Goal: Information Seeking & Learning: Find specific fact

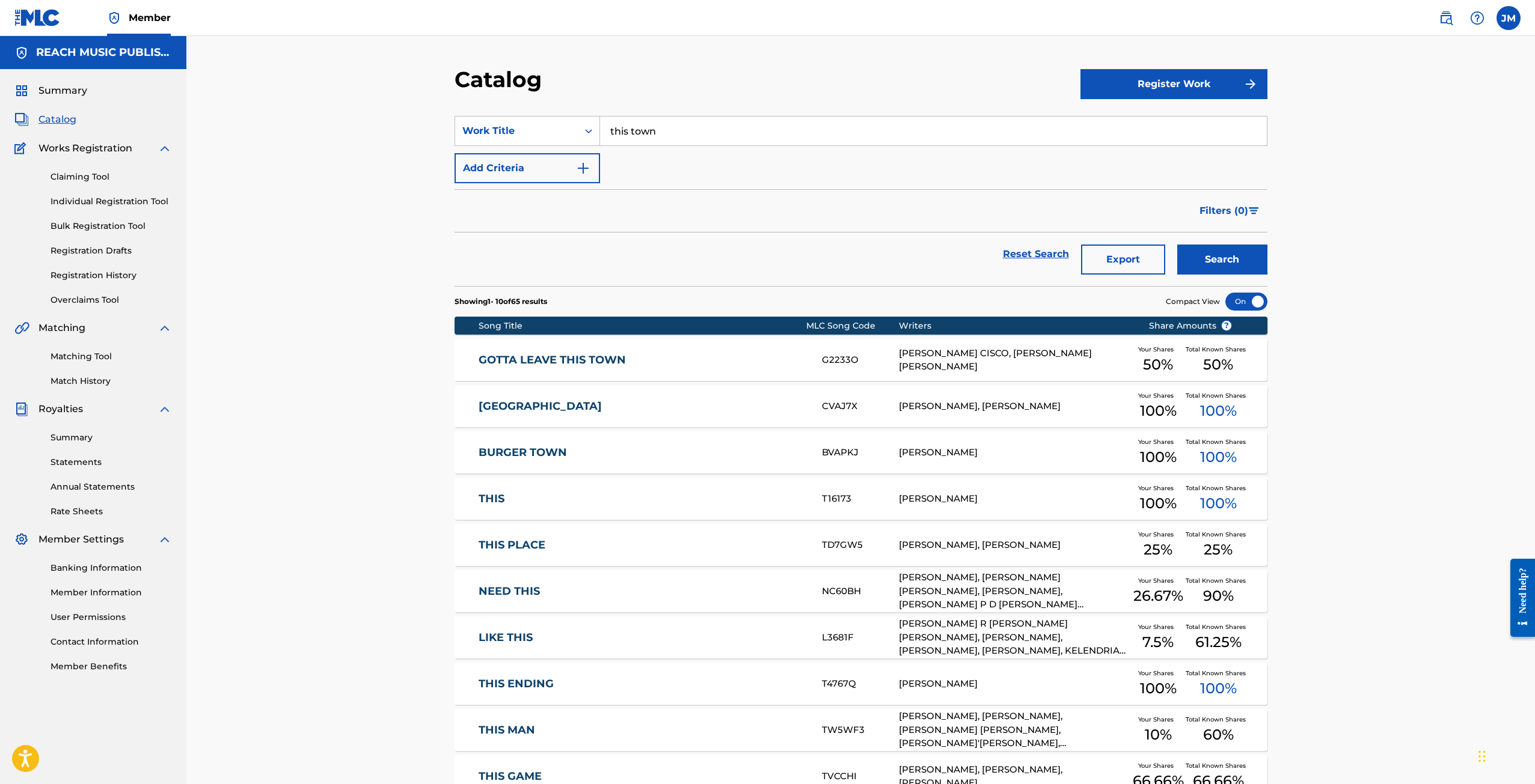
click at [778, 135] on input "this town" at bounding box center [934, 131] width 667 height 29
click at [58, 119] on span "Catalog" at bounding box center [57, 120] width 38 height 14
drag, startPoint x: 1464, startPoint y: 24, endPoint x: 60, endPoint y: 146, distance: 1409.3
click at [1372, 37] on div "Member JM [PERSON_NAME] [EMAIL_ADDRESS][DOMAIN_NAME] Notification Preferences P…" at bounding box center [768, 458] width 1535 height 917
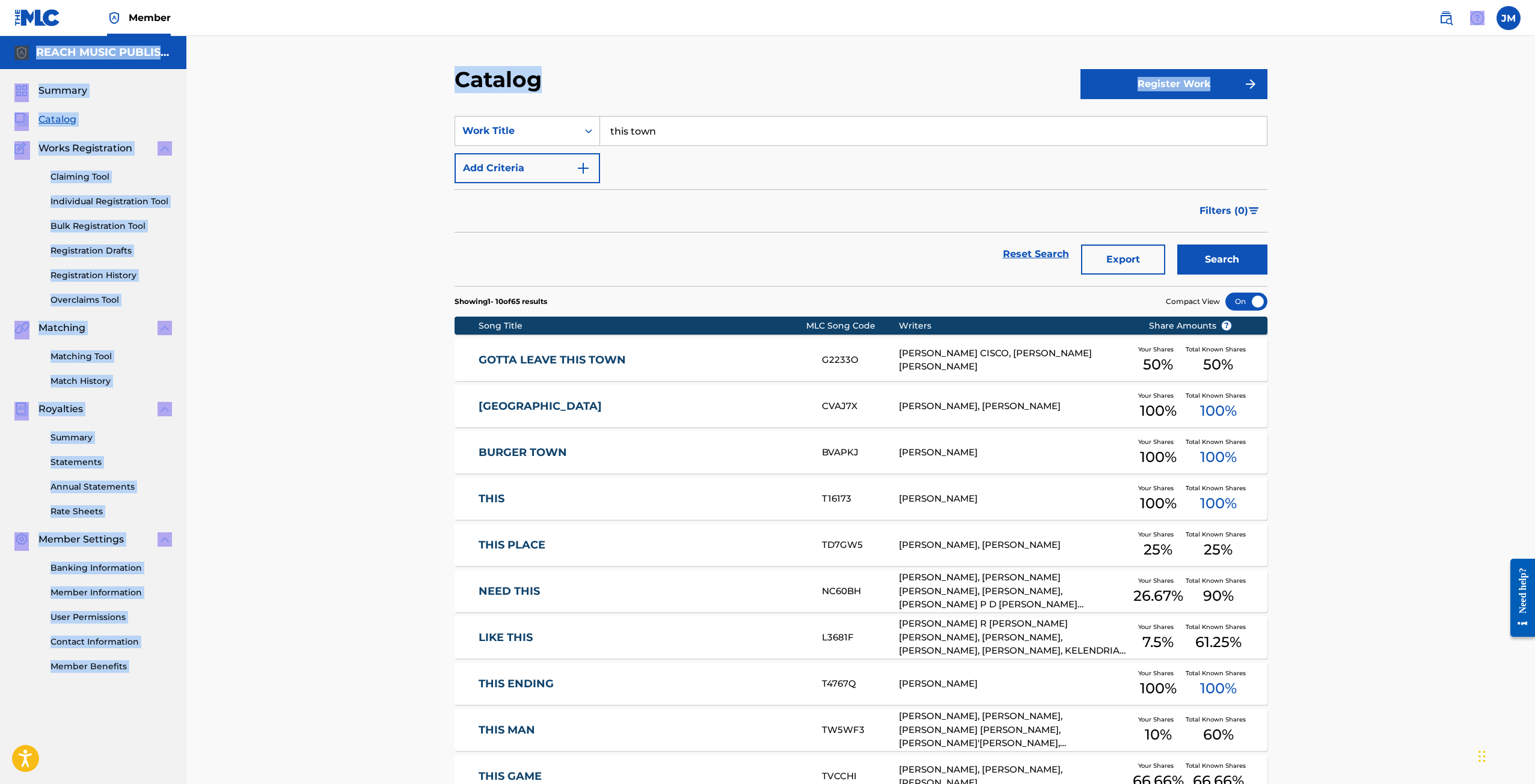
click at [136, 253] on link "Registration Drafts" at bounding box center [111, 250] width 122 height 13
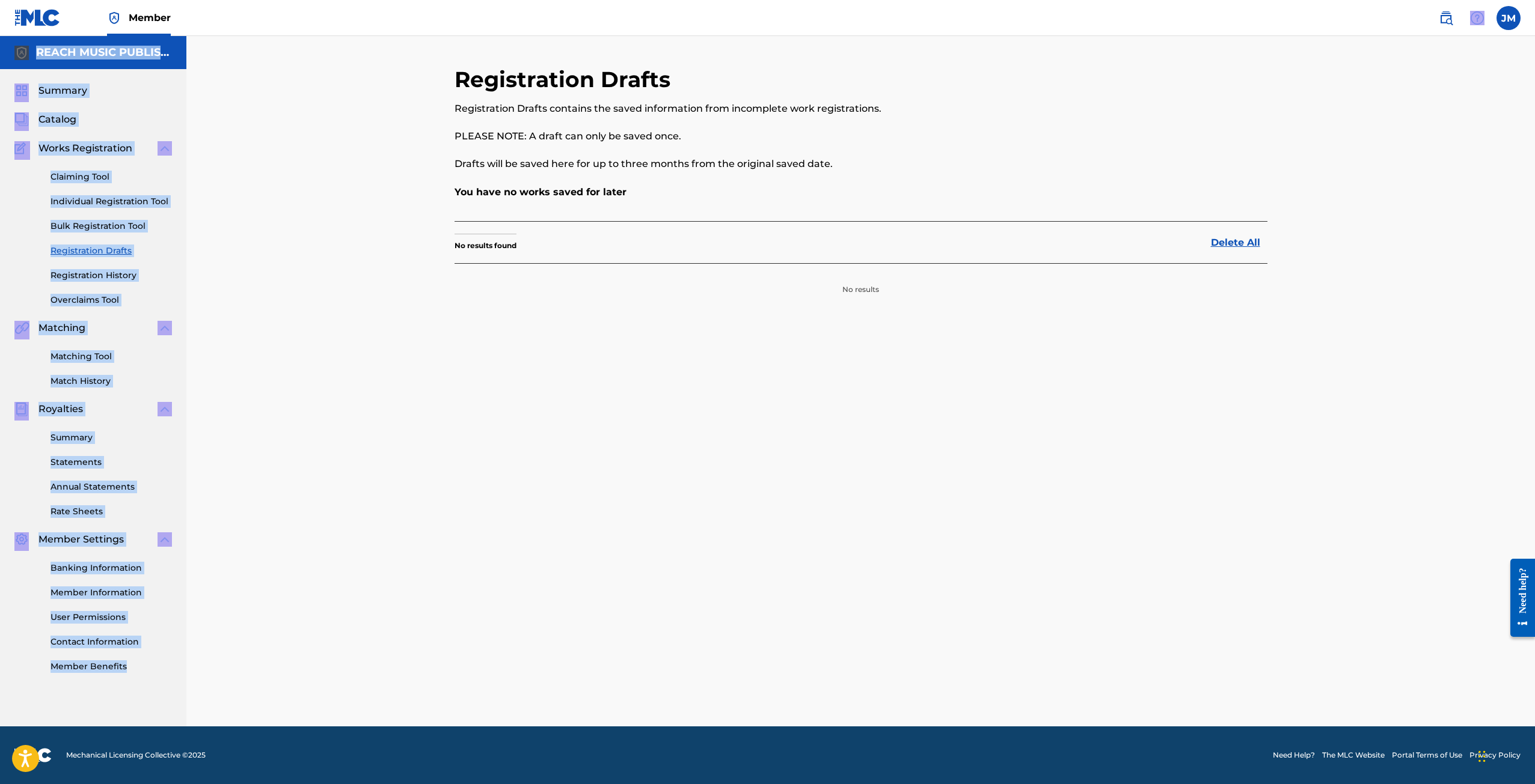
click at [128, 273] on link "Registration History" at bounding box center [111, 275] width 122 height 13
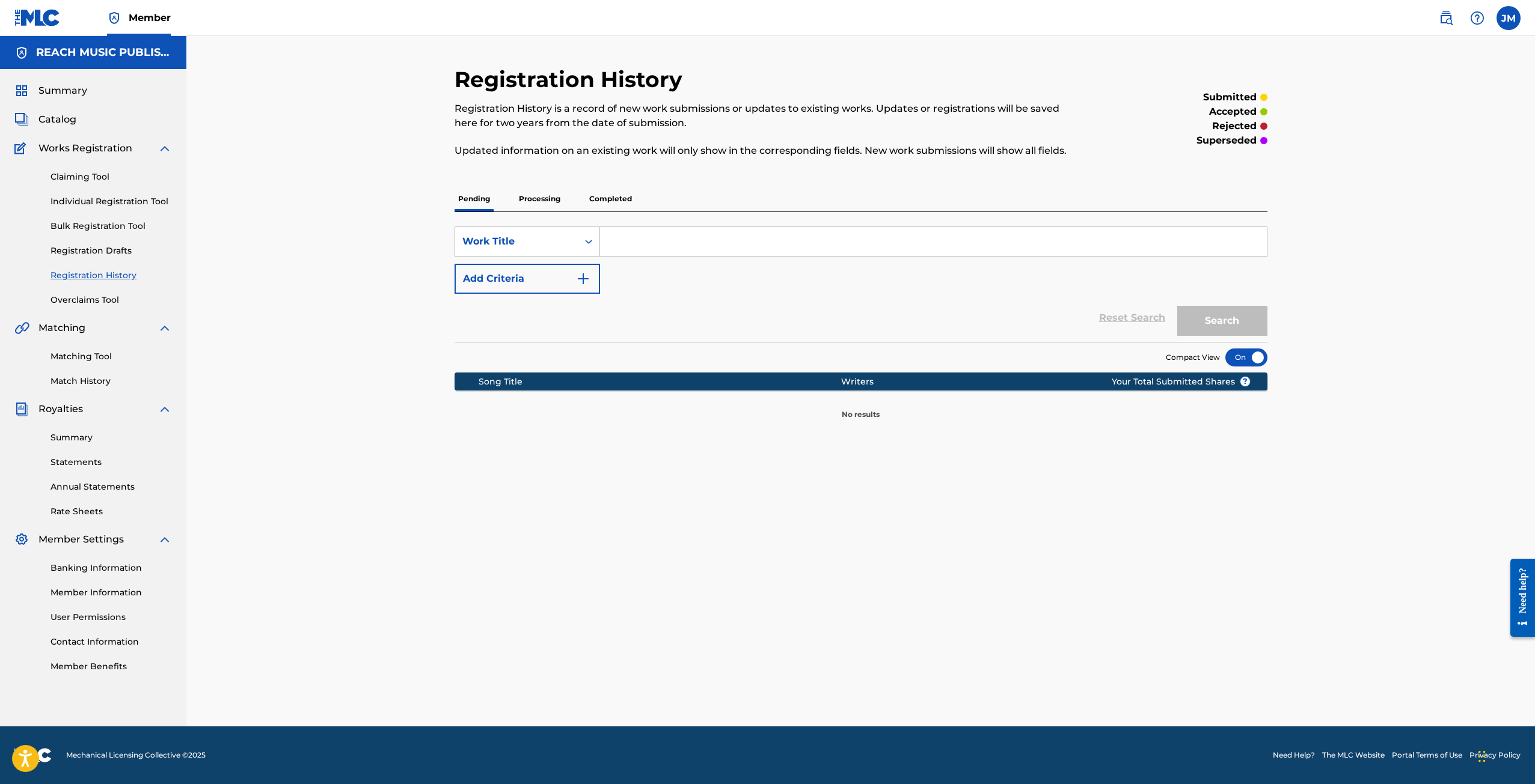
click at [508, 207] on div "Pending Processing Completed" at bounding box center [861, 199] width 813 height 25
click at [527, 199] on p "Processing" at bounding box center [539, 199] width 49 height 25
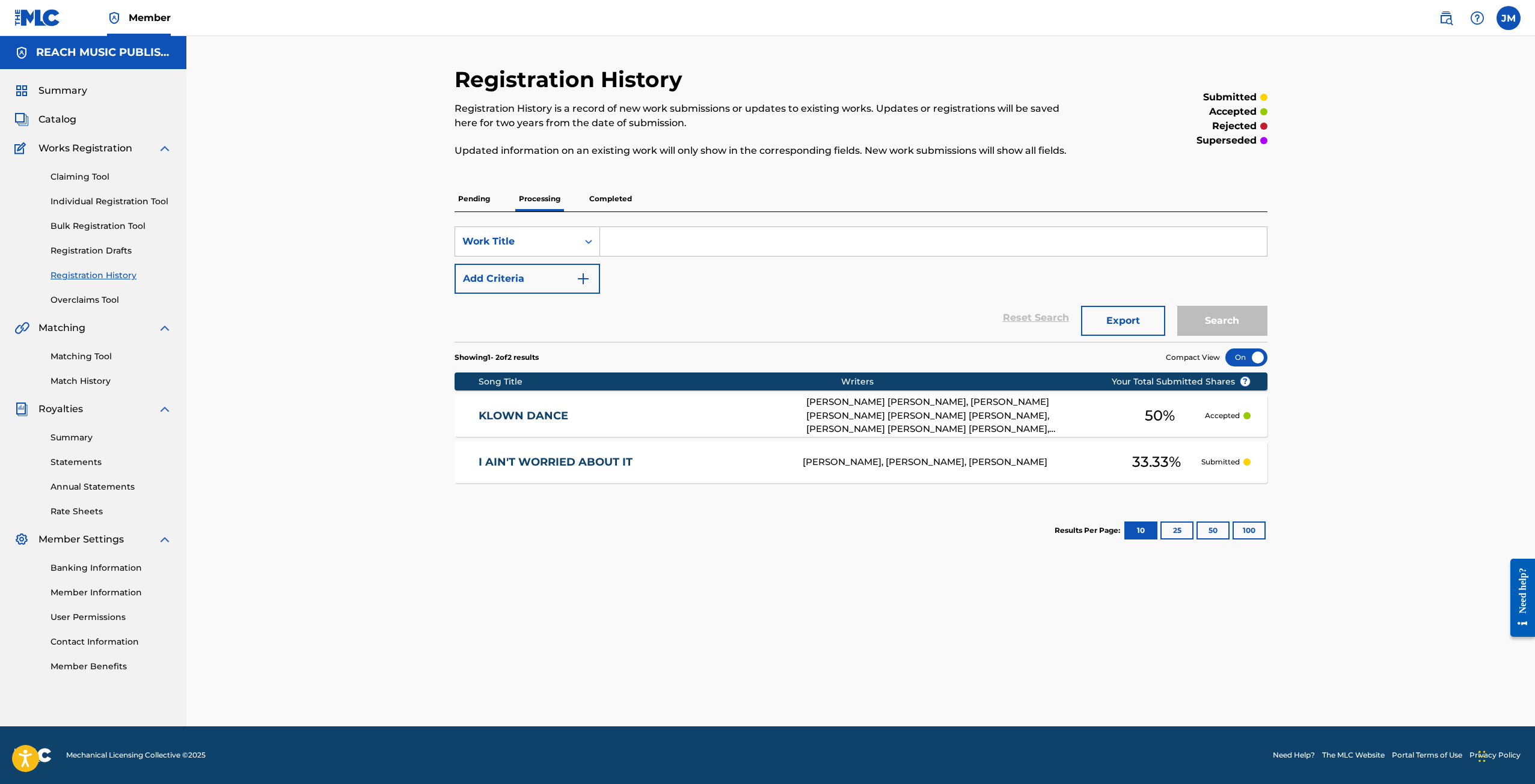
click at [1055, 400] on div "[PERSON_NAME] [PERSON_NAME], [PERSON_NAME] [PERSON_NAME] [PERSON_NAME] [PERSON_…" at bounding box center [960, 416] width 309 height 41
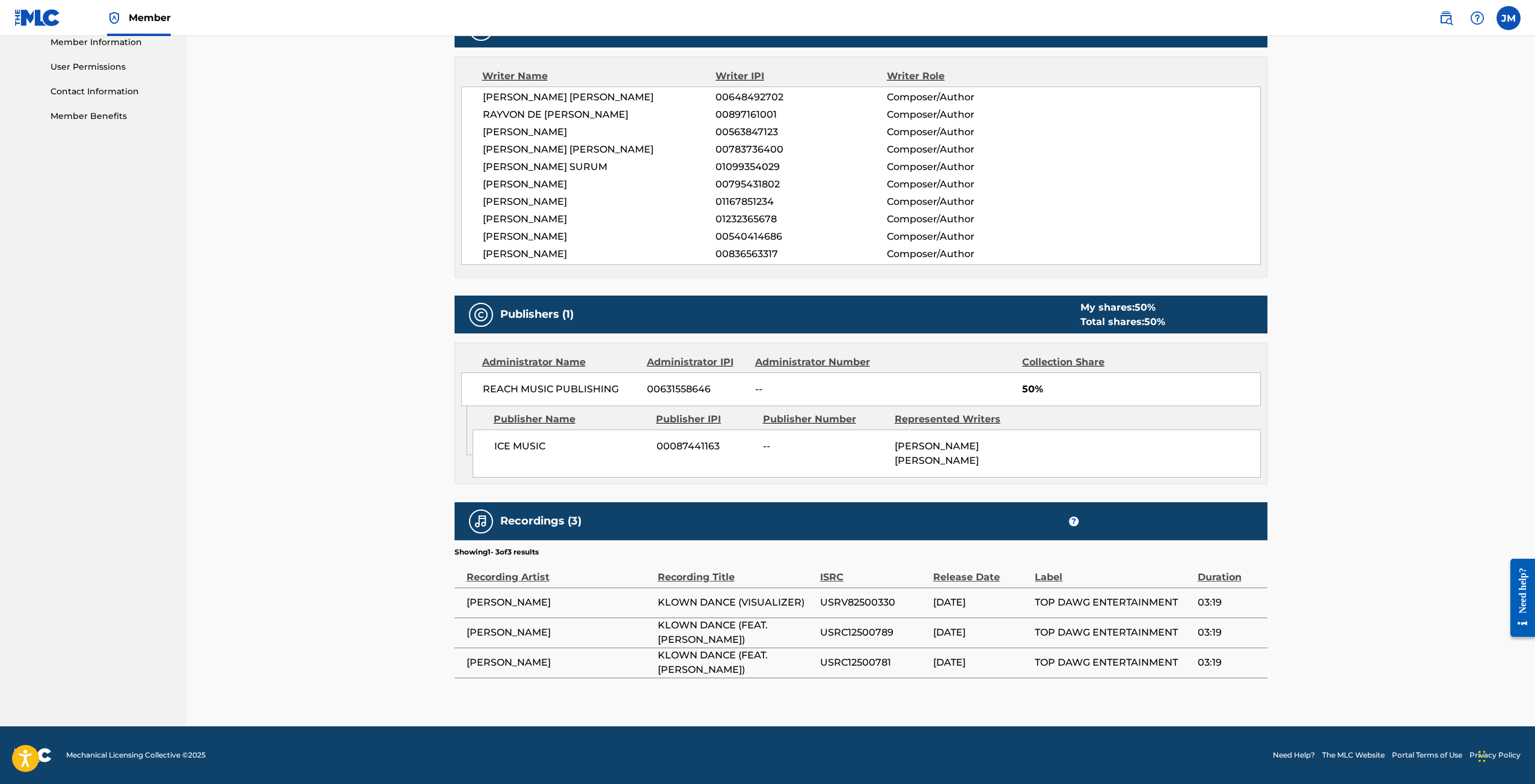
scroll to position [70, 0]
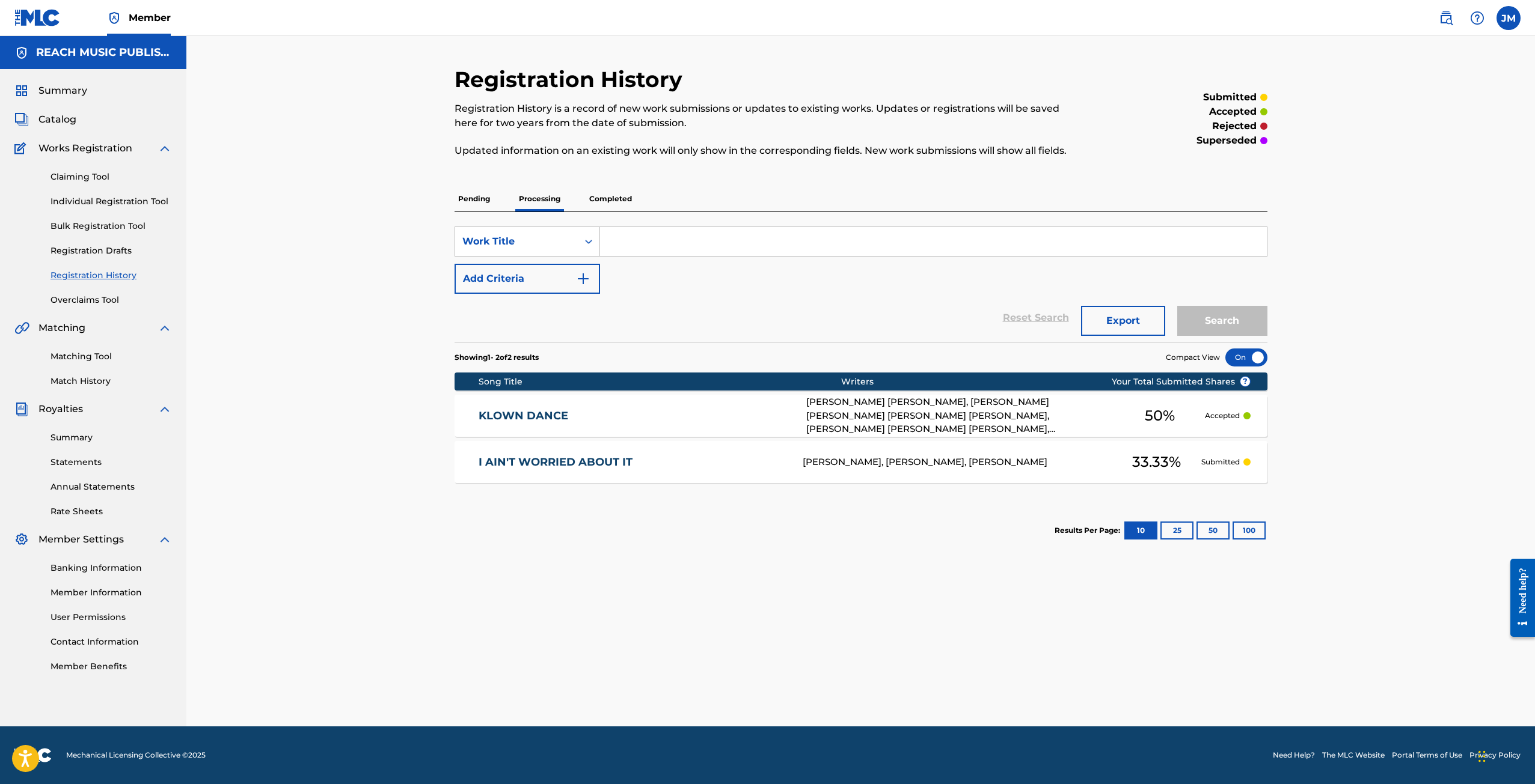
click at [636, 255] on input "Search Form" at bounding box center [934, 242] width 667 height 29
click at [483, 196] on p "Pending" at bounding box center [474, 199] width 39 height 25
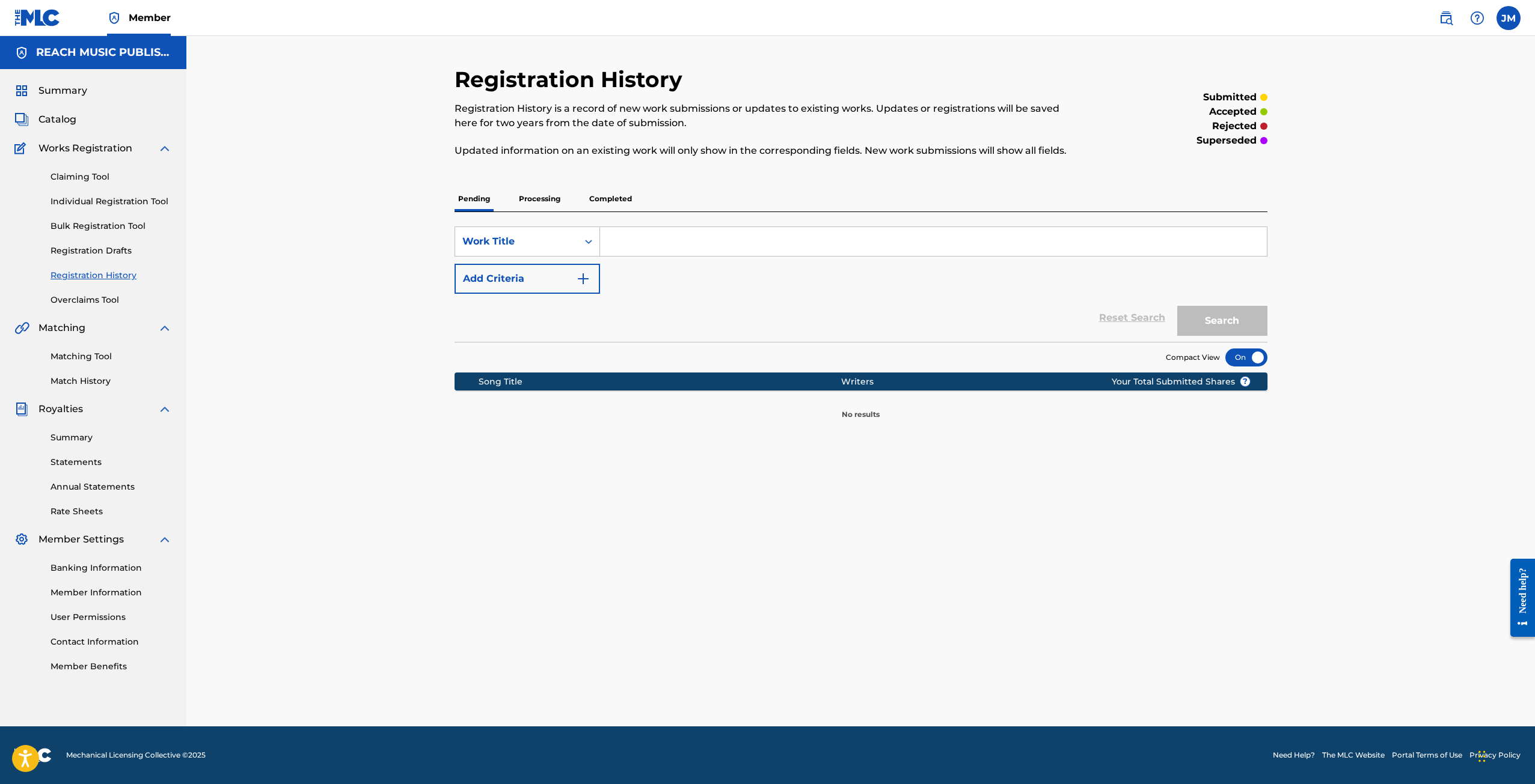
click at [651, 233] on input "Search Form" at bounding box center [934, 242] width 667 height 29
type input "klown dance"
click at [1177, 306] on button "Search" at bounding box center [1222, 321] width 90 height 30
click at [872, 241] on input "klown dance" at bounding box center [934, 242] width 667 height 29
click at [872, 240] on input "klown dance" at bounding box center [934, 242] width 667 height 29
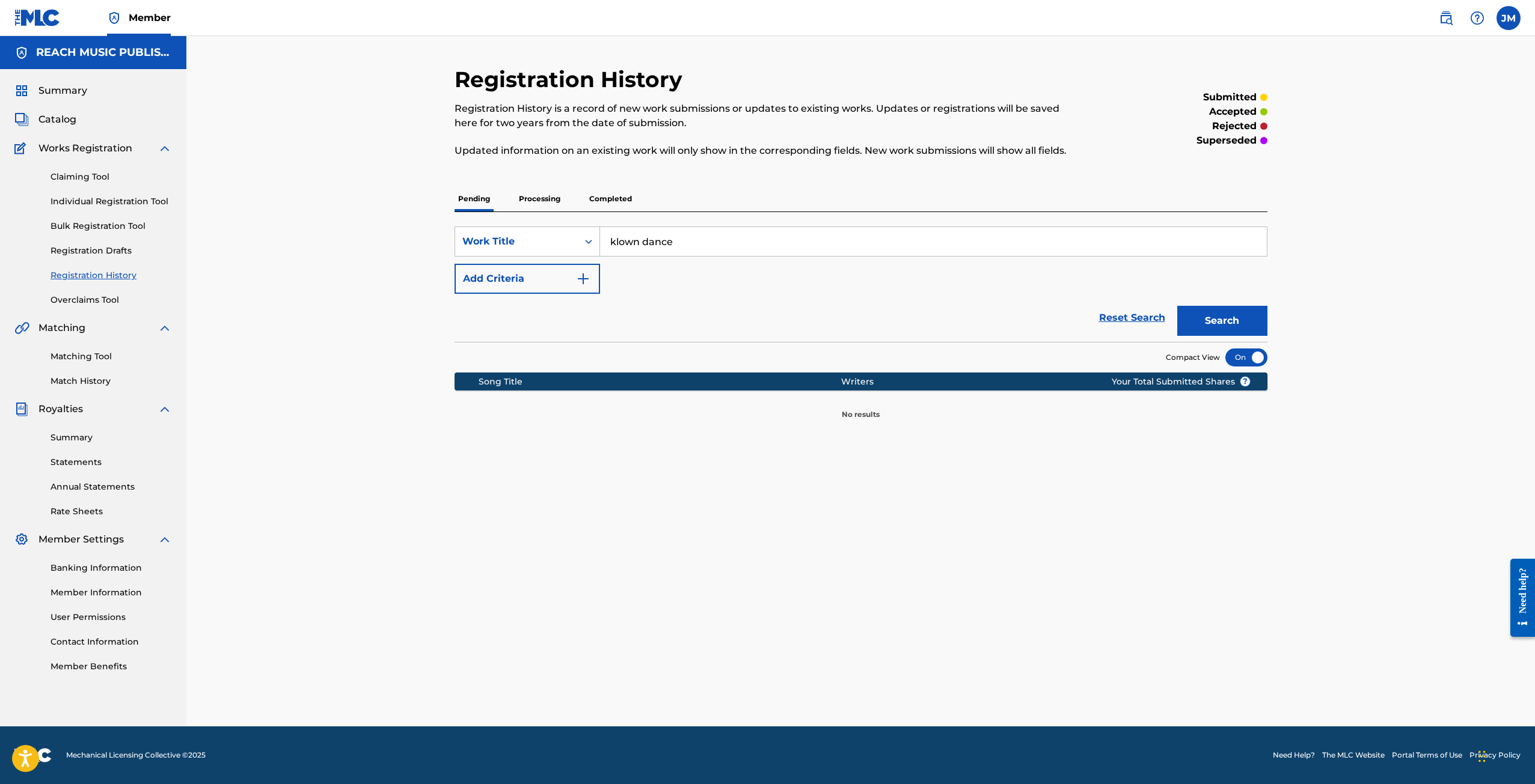
click at [28, 114] on img at bounding box center [22, 120] width 14 height 14
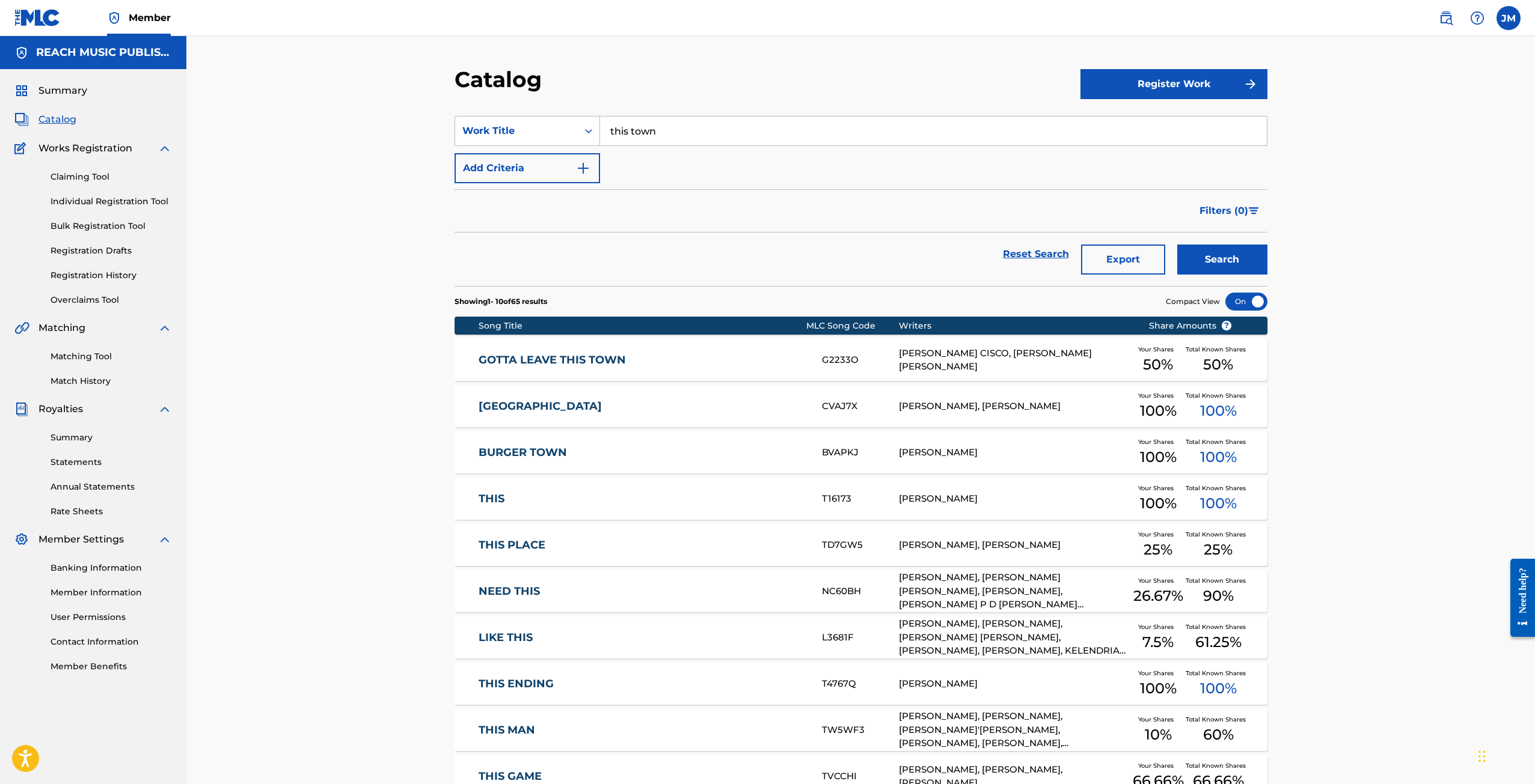
click at [657, 128] on input "this town" at bounding box center [934, 131] width 667 height 29
type input "t"
type input "klown dance"
click at [1177, 244] on button "Search" at bounding box center [1222, 259] width 90 height 30
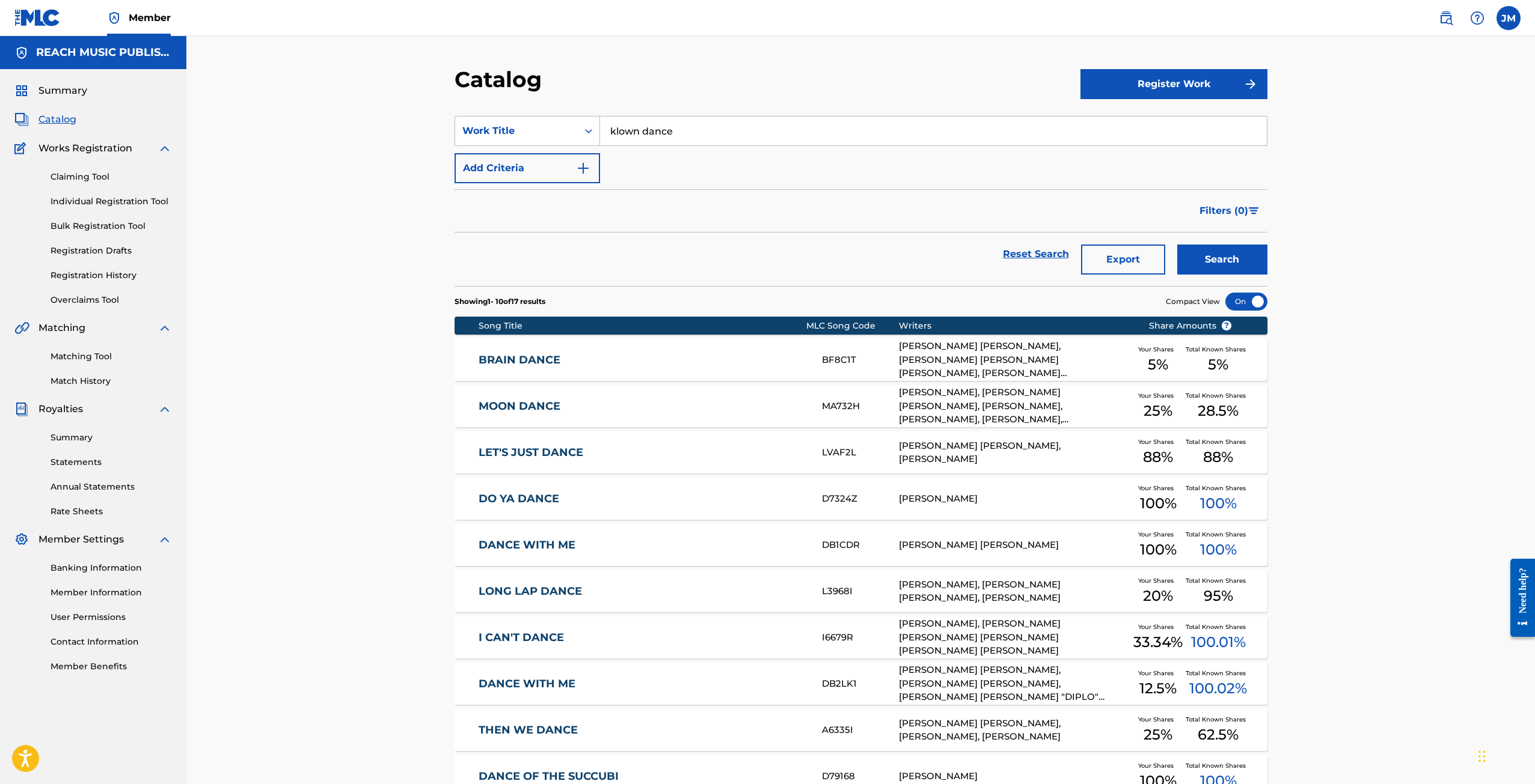
click at [1446, 26] on link at bounding box center [1446, 18] width 24 height 24
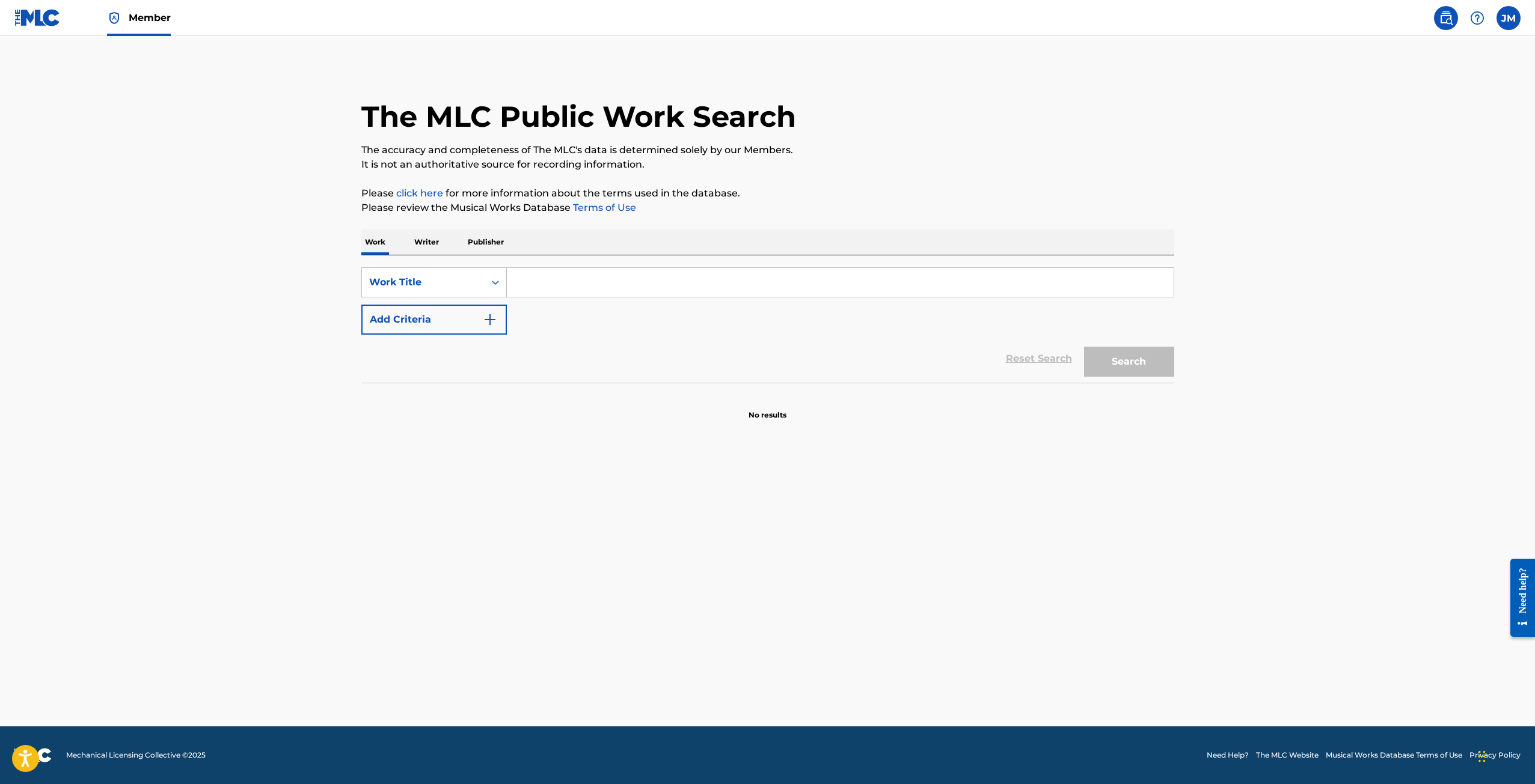
click at [471, 242] on p "Publisher" at bounding box center [486, 242] width 43 height 25
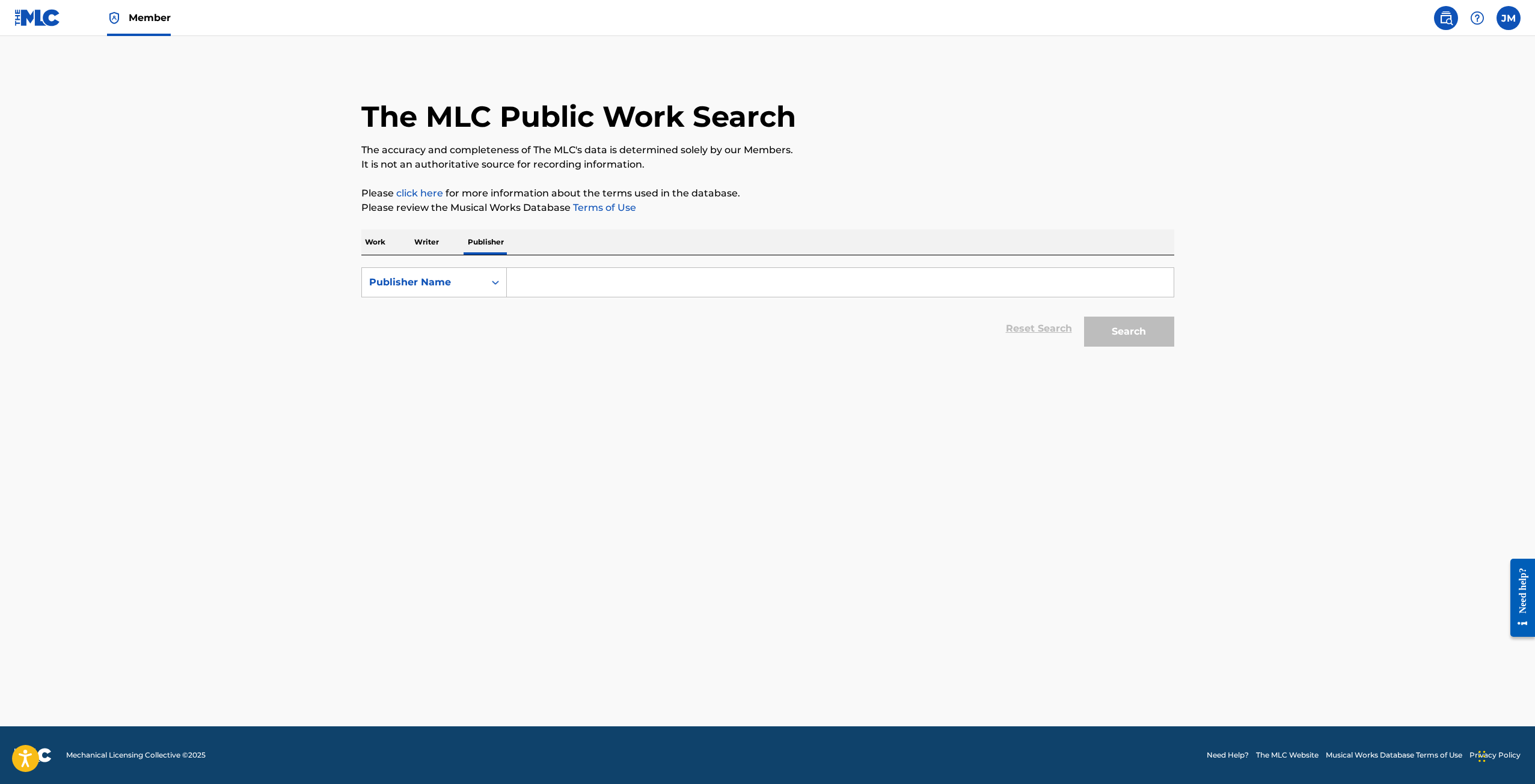
click at [562, 279] on input "Search Form" at bounding box center [840, 282] width 667 height 29
type input "super [PERSON_NAME]"
click at [1084, 316] on button "Search" at bounding box center [1129, 332] width 90 height 30
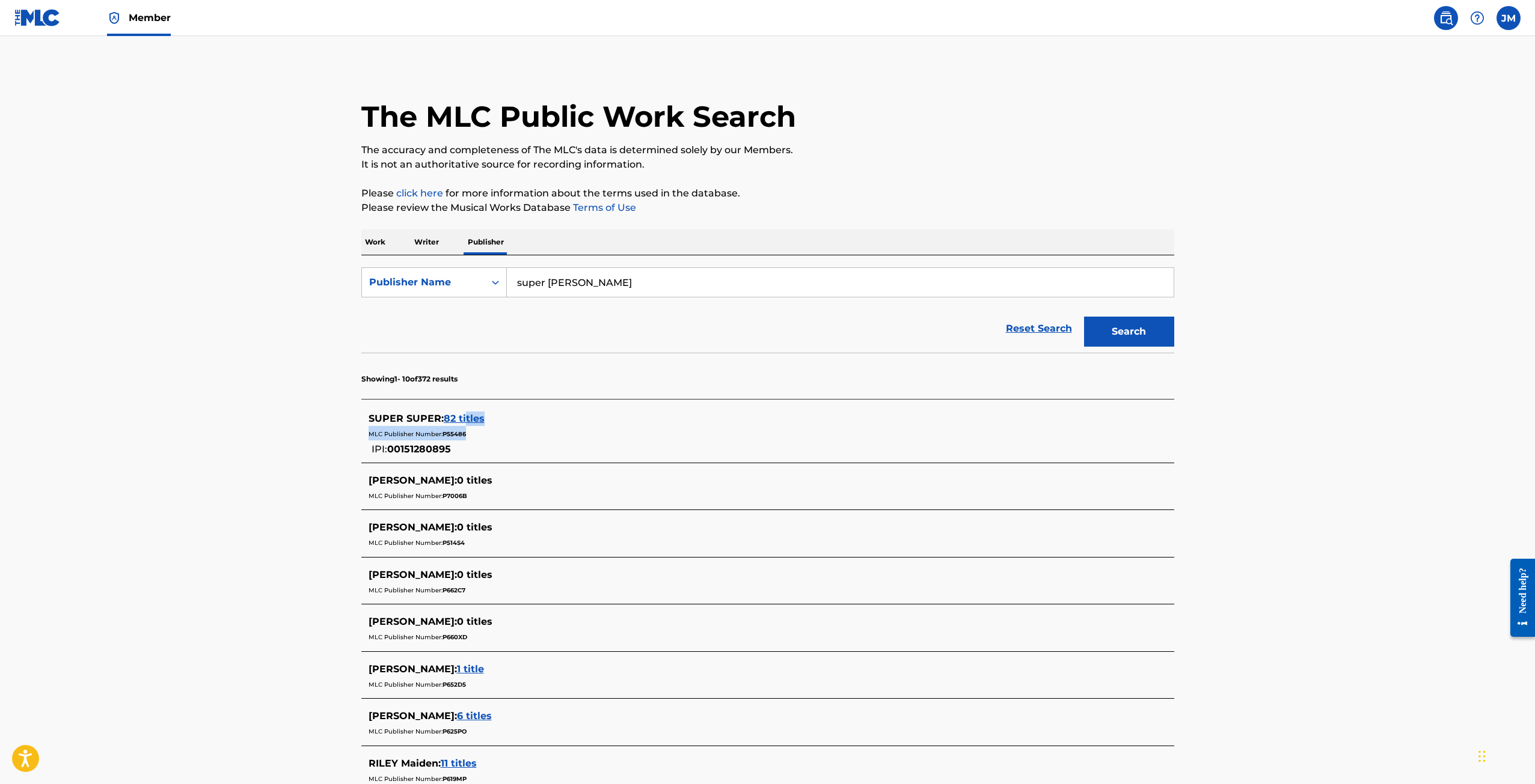
drag, startPoint x: 468, startPoint y: 418, endPoint x: 560, endPoint y: 435, distance: 93.6
click at [560, 435] on div "SUPER SUPER : 82 titles MLC Publisher Number: P55486 IPI: 00151280895" at bounding box center [752, 434] width 767 height 45
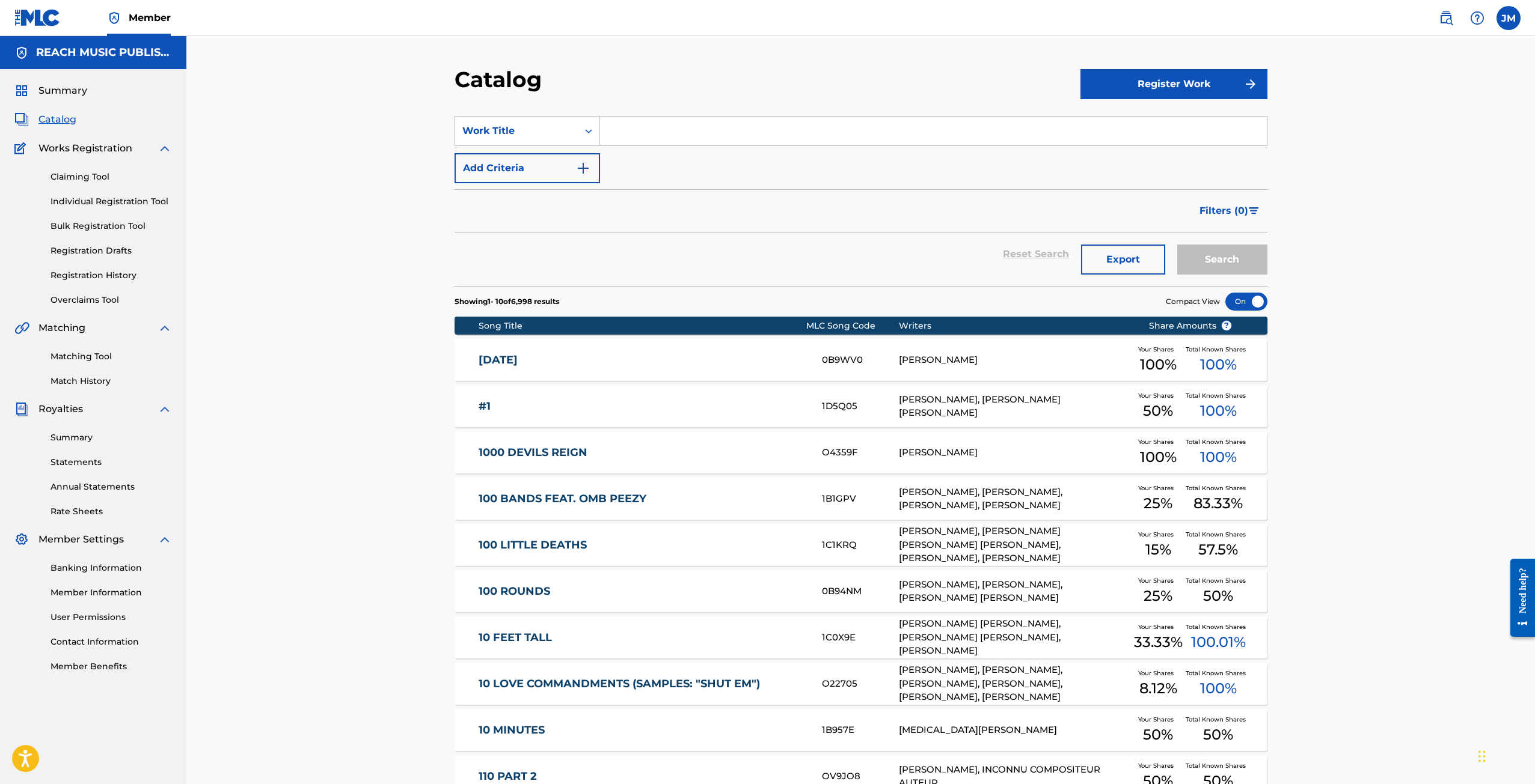
click at [622, 140] on input "Search Form" at bounding box center [934, 131] width 667 height 29
click at [589, 137] on div "Search Form" at bounding box center [589, 131] width 22 height 22
drag, startPoint x: 625, startPoint y: 140, endPoint x: 592, endPoint y: 135, distance: 33.4
click at [625, 140] on input "Search Form" at bounding box center [934, 131] width 667 height 29
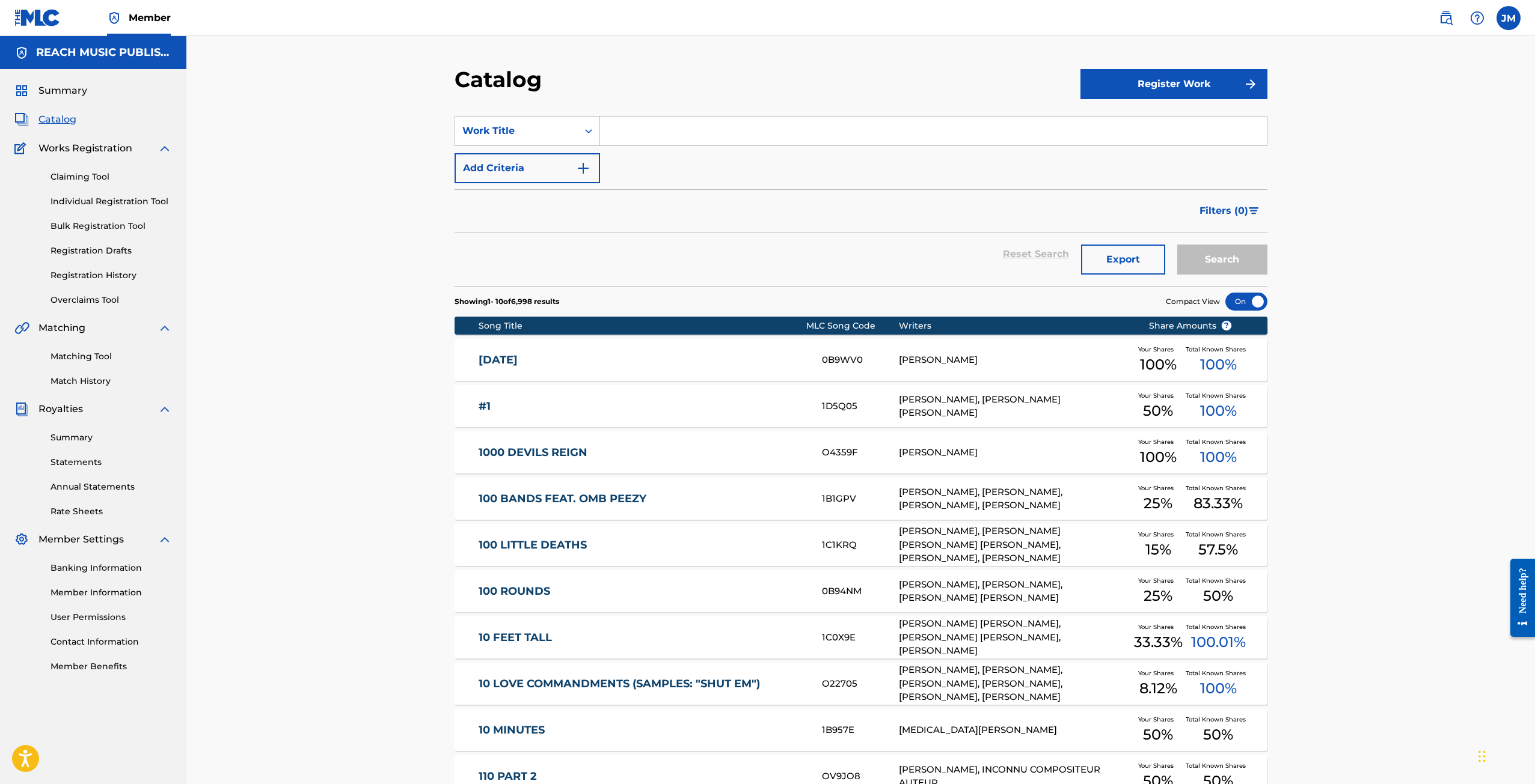
click at [1445, 12] on img at bounding box center [1446, 18] width 14 height 14
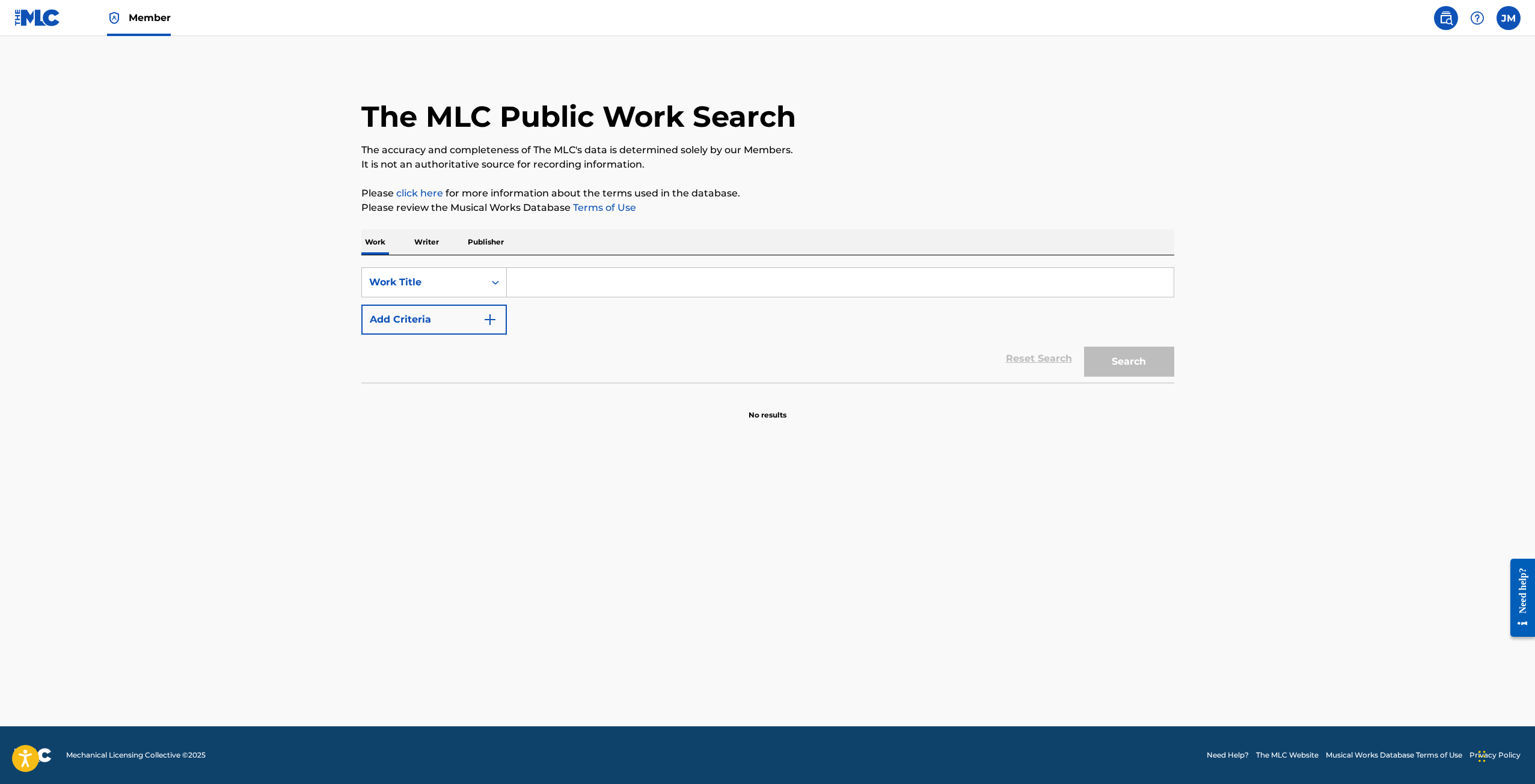
click at [588, 269] on input "Search Form" at bounding box center [840, 282] width 667 height 29
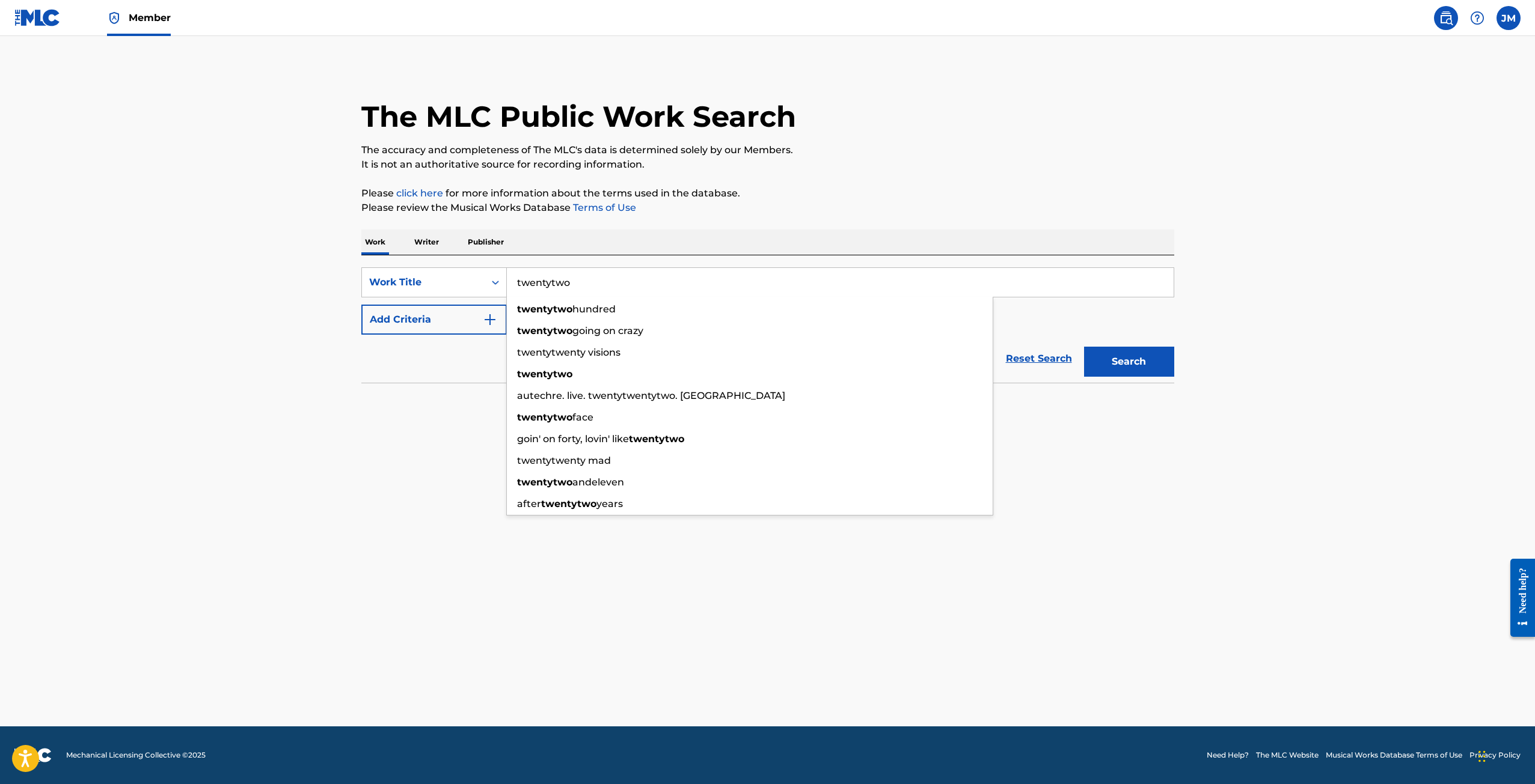
type input "twentytwo"
click at [1084, 347] on button "Search" at bounding box center [1129, 362] width 90 height 30
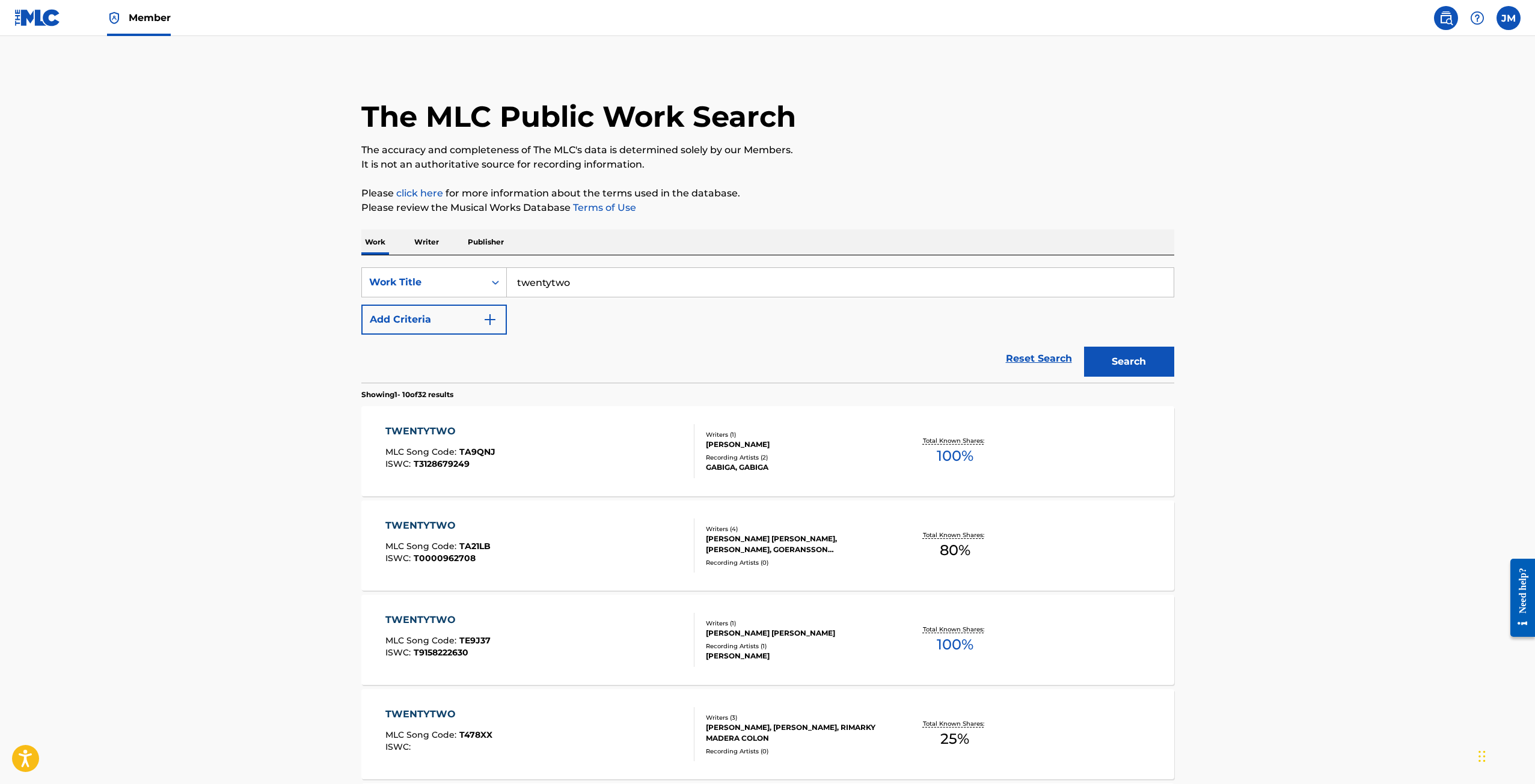
drag, startPoint x: 489, startPoint y: 259, endPoint x: 492, endPoint y: 242, distance: 17.3
click at [489, 258] on div "SearchWithCriteria484e7bce-e5af-4c64-b5c3-c3b5cad327c4 Work Title twentytwo Add…" at bounding box center [768, 319] width 813 height 128
drag, startPoint x: 492, startPoint y: 238, endPoint x: 492, endPoint y: 252, distance: 14.0
click at [490, 238] on p "Publisher" at bounding box center [486, 242] width 43 height 25
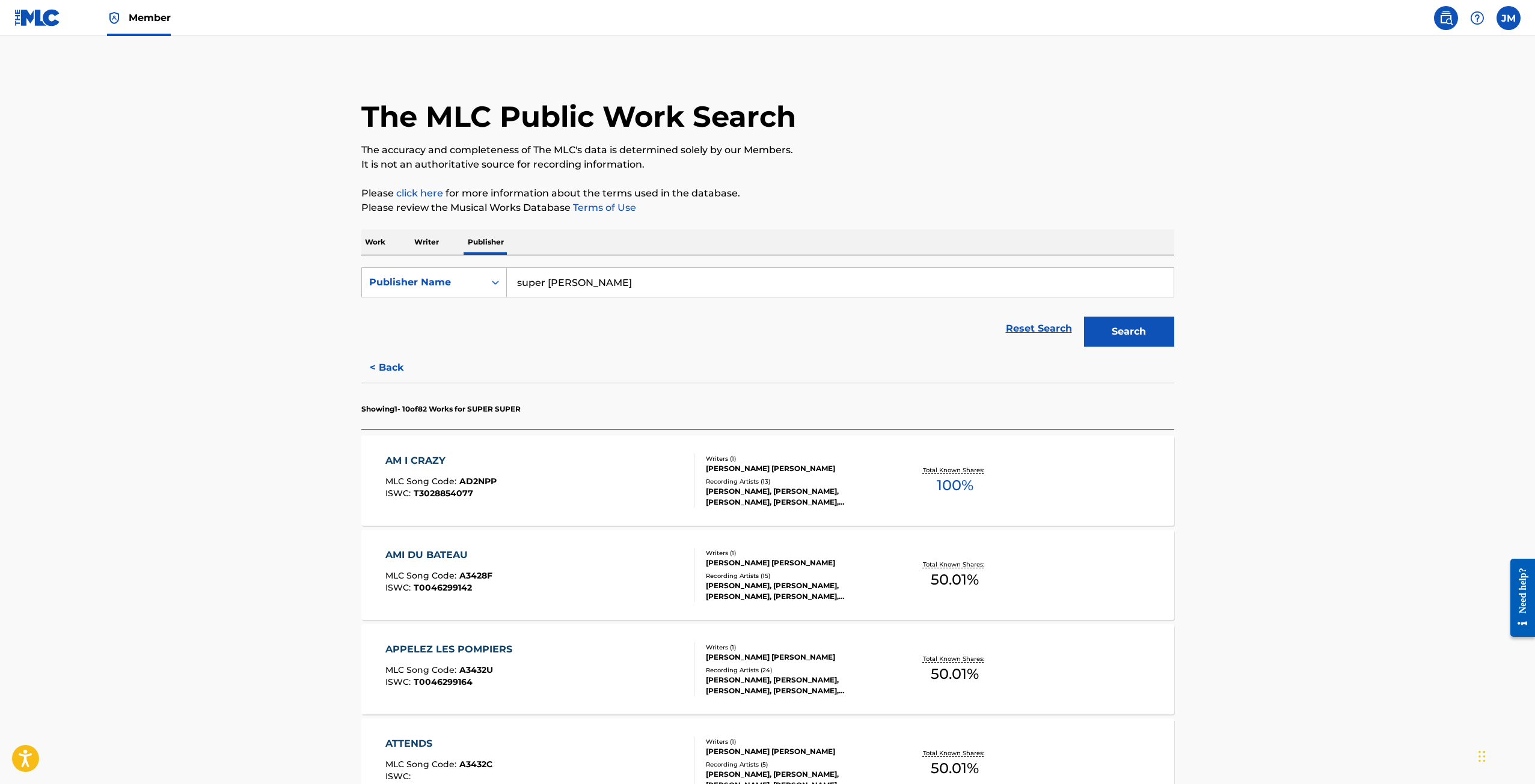
click at [595, 273] on input "super [PERSON_NAME]" at bounding box center [840, 282] width 667 height 29
click at [1167, 341] on button "Search" at bounding box center [1129, 332] width 90 height 30
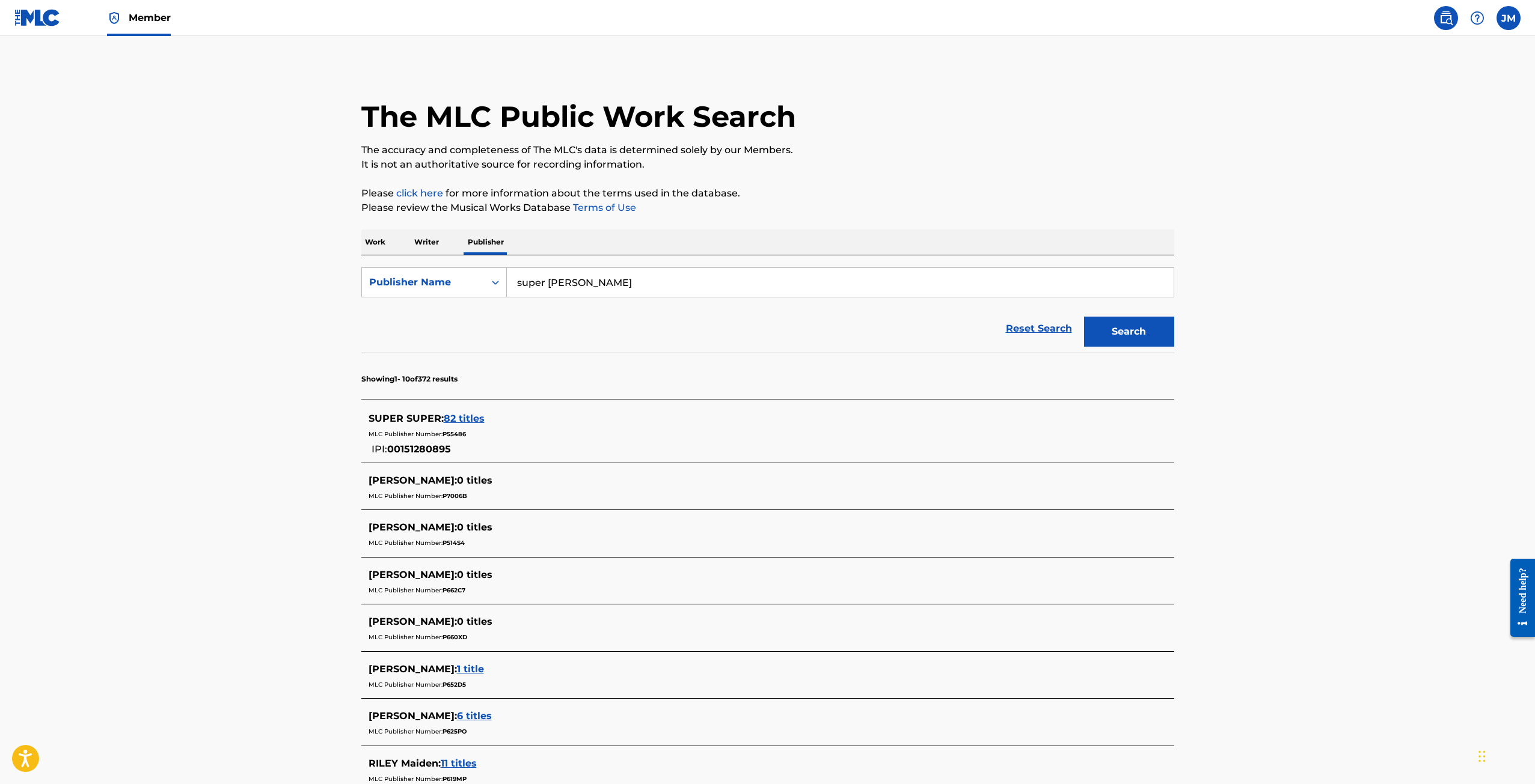
drag, startPoint x: 588, startPoint y: 274, endPoint x: 459, endPoint y: 311, distance: 134.2
click at [459, 310] on form "SearchWithCriteria820b4d03-0592-4de2-876e-af4bca850b60 Publisher Name super [PE…" at bounding box center [768, 310] width 813 height 85
drag, startPoint x: 604, startPoint y: 261, endPoint x: 589, endPoint y: 273, distance: 19.2
click at [589, 271] on div "SearchWithCriteria820b4d03-0592-4de2-876e-af4bca850b60 Publisher Name twentytwo…" at bounding box center [768, 304] width 813 height 97
drag, startPoint x: 591, startPoint y: 279, endPoint x: 465, endPoint y: 291, distance: 126.6
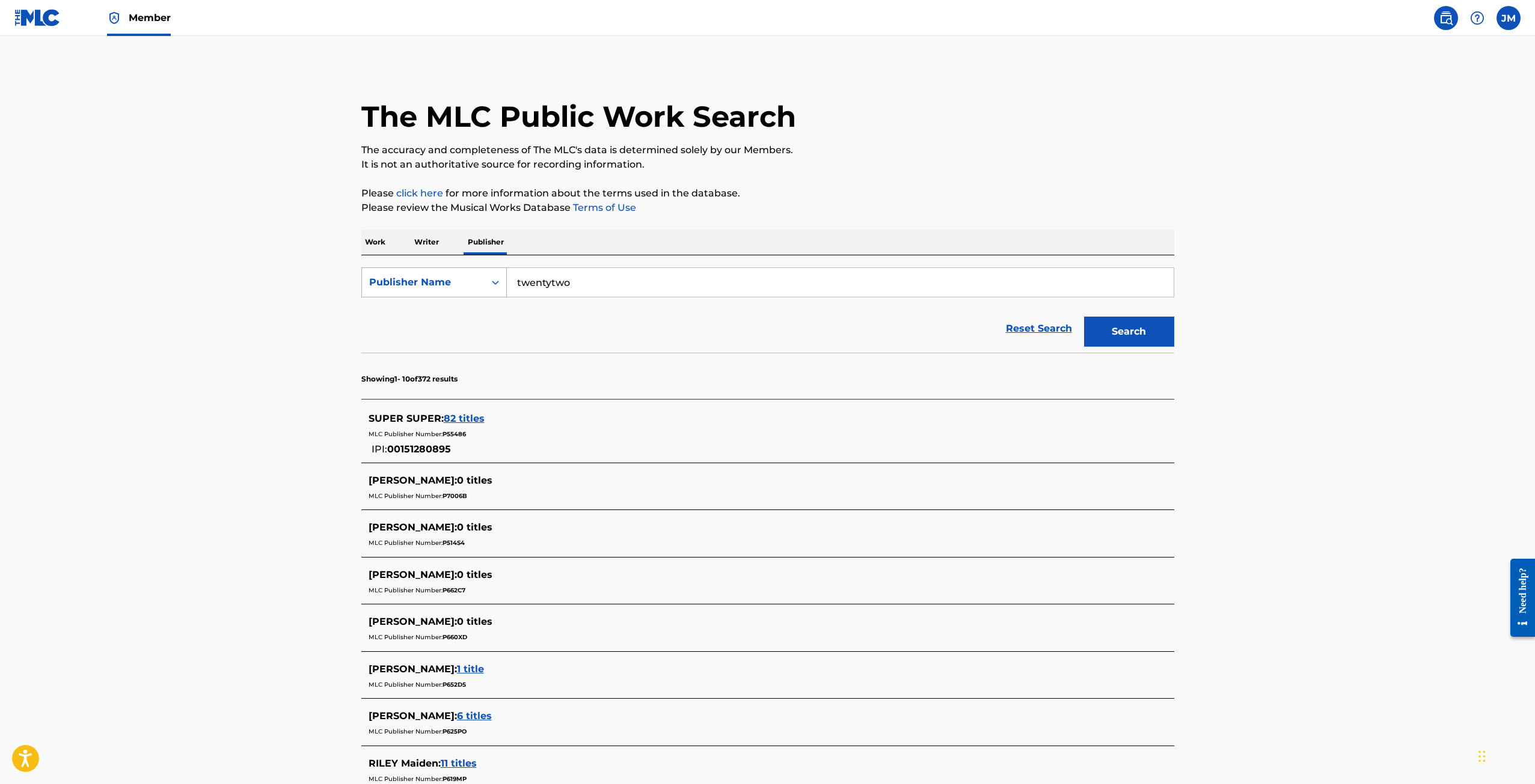
click at [463, 292] on div "SearchWithCriteria820b4d03-0592-4de2-876e-af4bca850b60 Publisher Name twentytwo" at bounding box center [768, 282] width 813 height 30
click at [551, 301] on div "threetwentyt wo publishing" at bounding box center [749, 309] width 486 height 22
type input "threetwentytwo publishing"
click at [1114, 344] on button "Search" at bounding box center [1129, 332] width 90 height 30
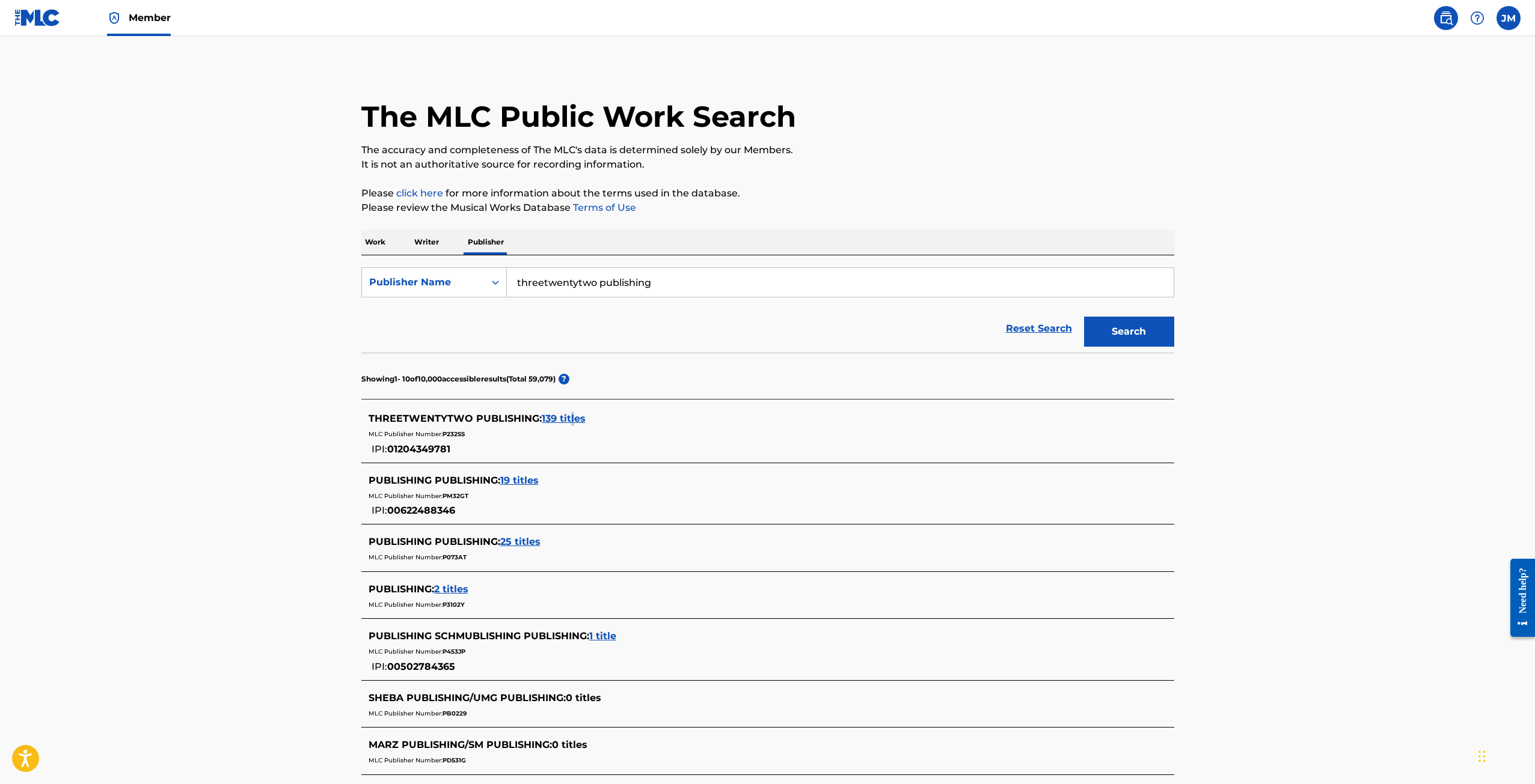
click at [573, 415] on span "139 titles" at bounding box center [563, 418] width 44 height 11
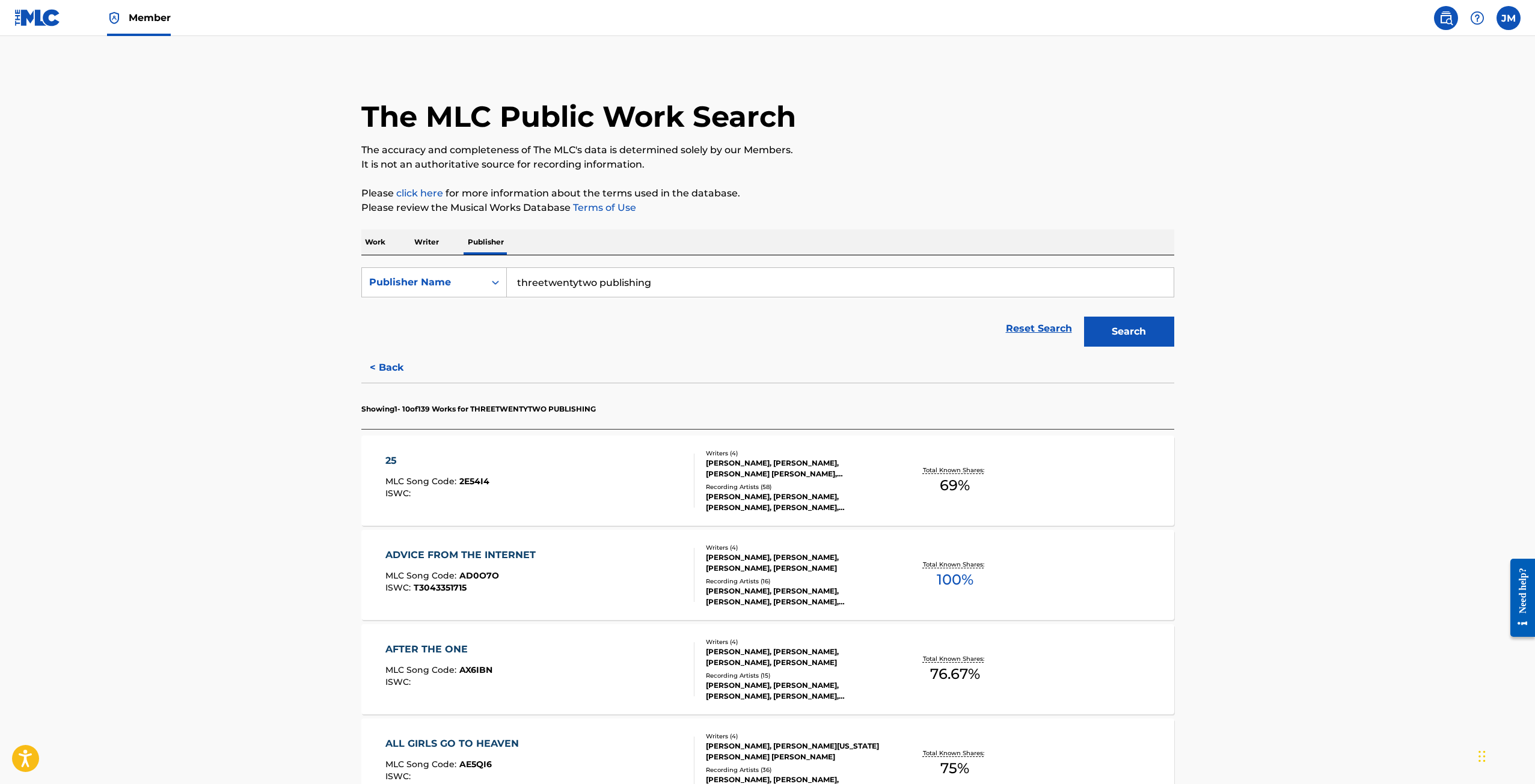
click at [1061, 567] on div "ADVICE FROM THE INTERNET MLC Song Code : AD0O7O ISWC : T3043351715 Writers ( 4 …" at bounding box center [768, 575] width 813 height 90
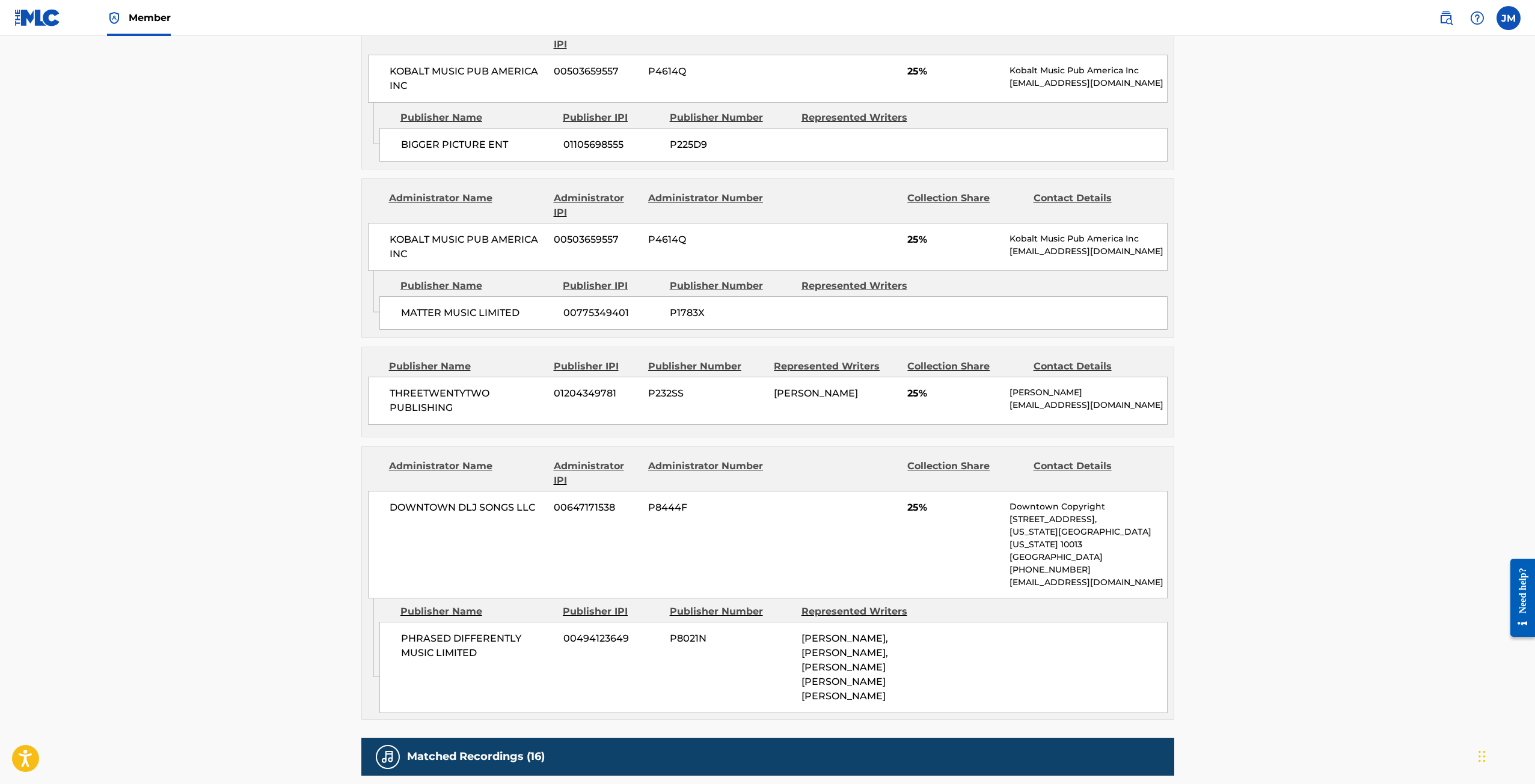
scroll to position [481, 0]
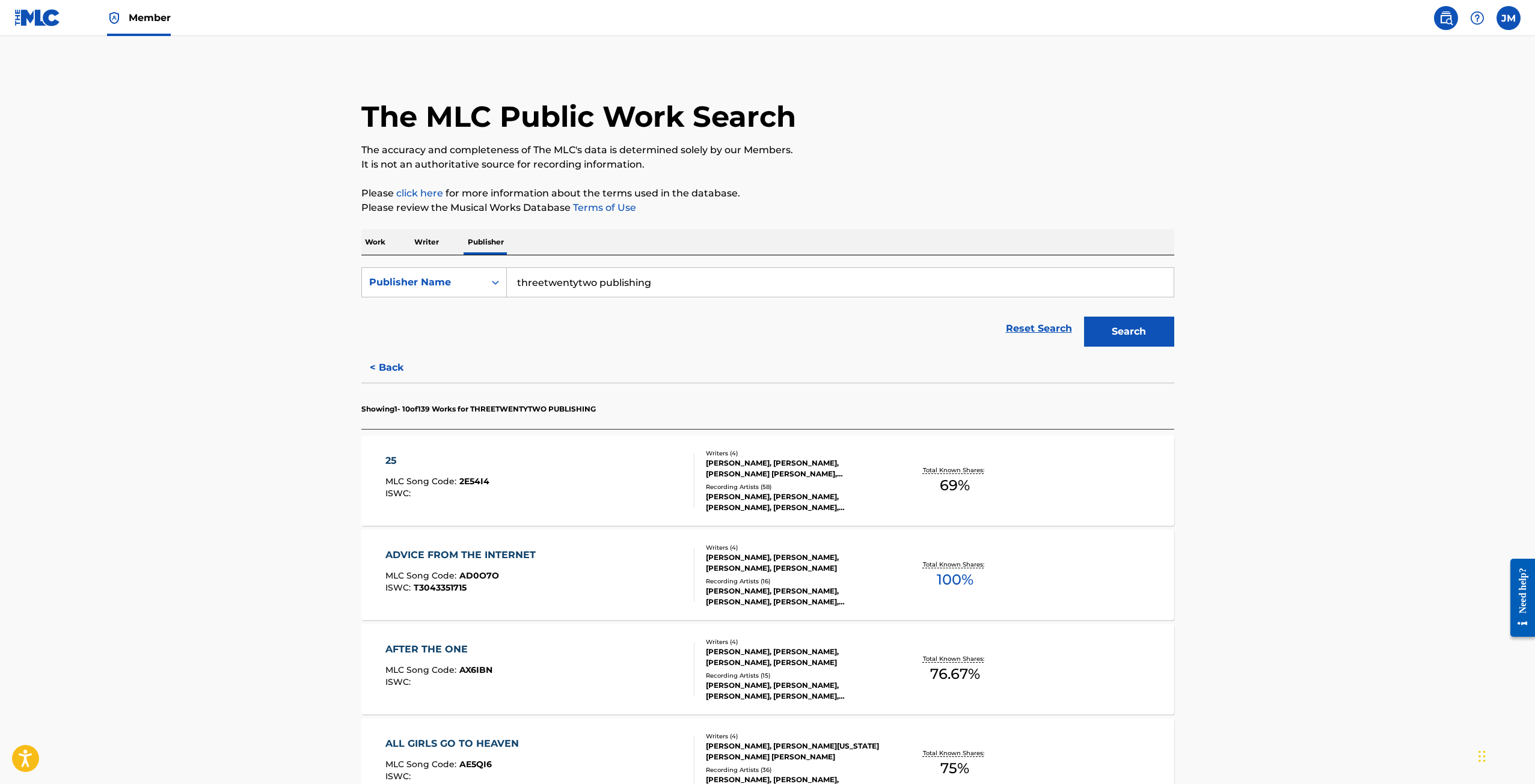
click at [381, 245] on p "Work" at bounding box center [375, 242] width 28 height 25
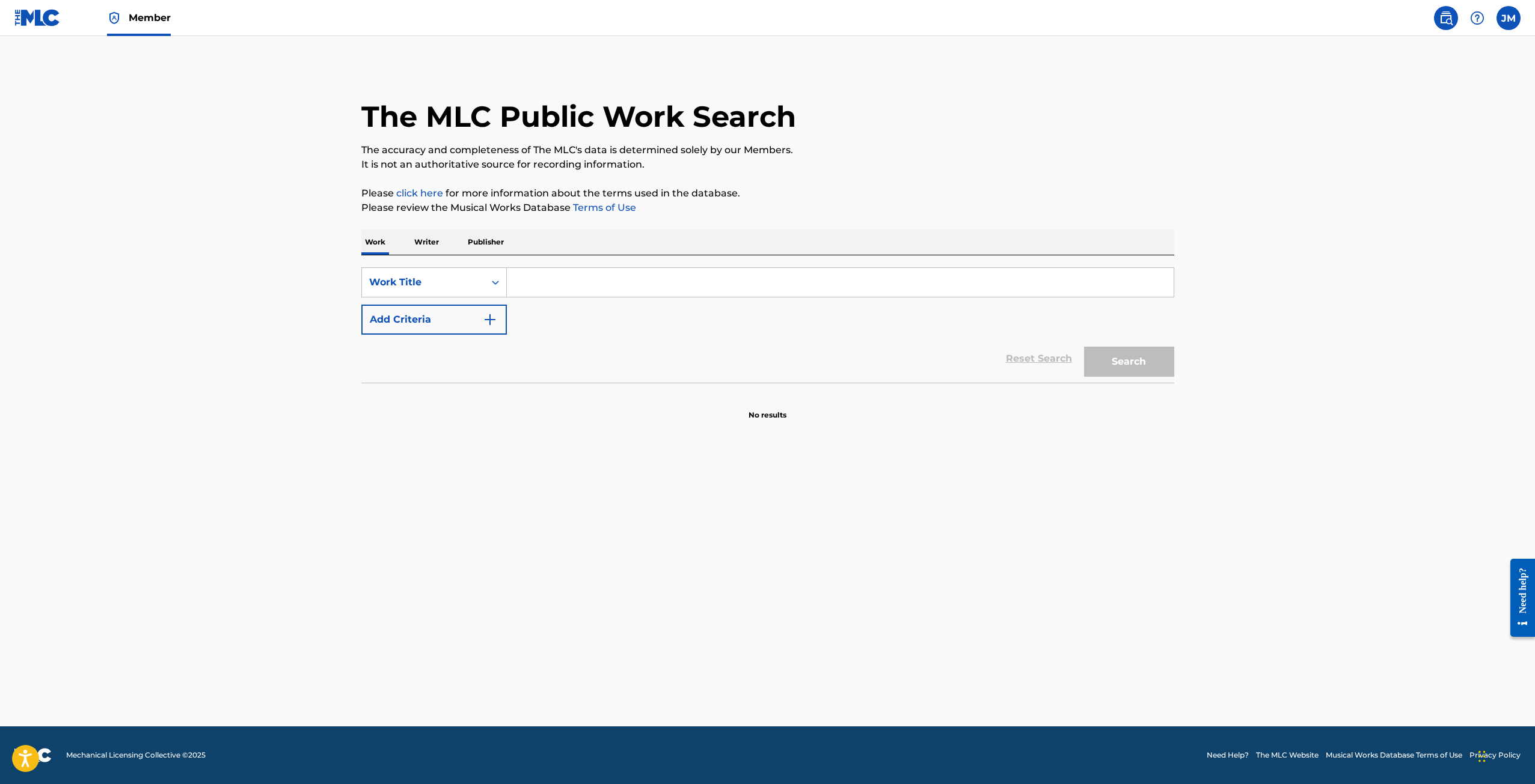
click at [591, 280] on input "Search Form" at bounding box center [840, 282] width 667 height 29
type input "360"
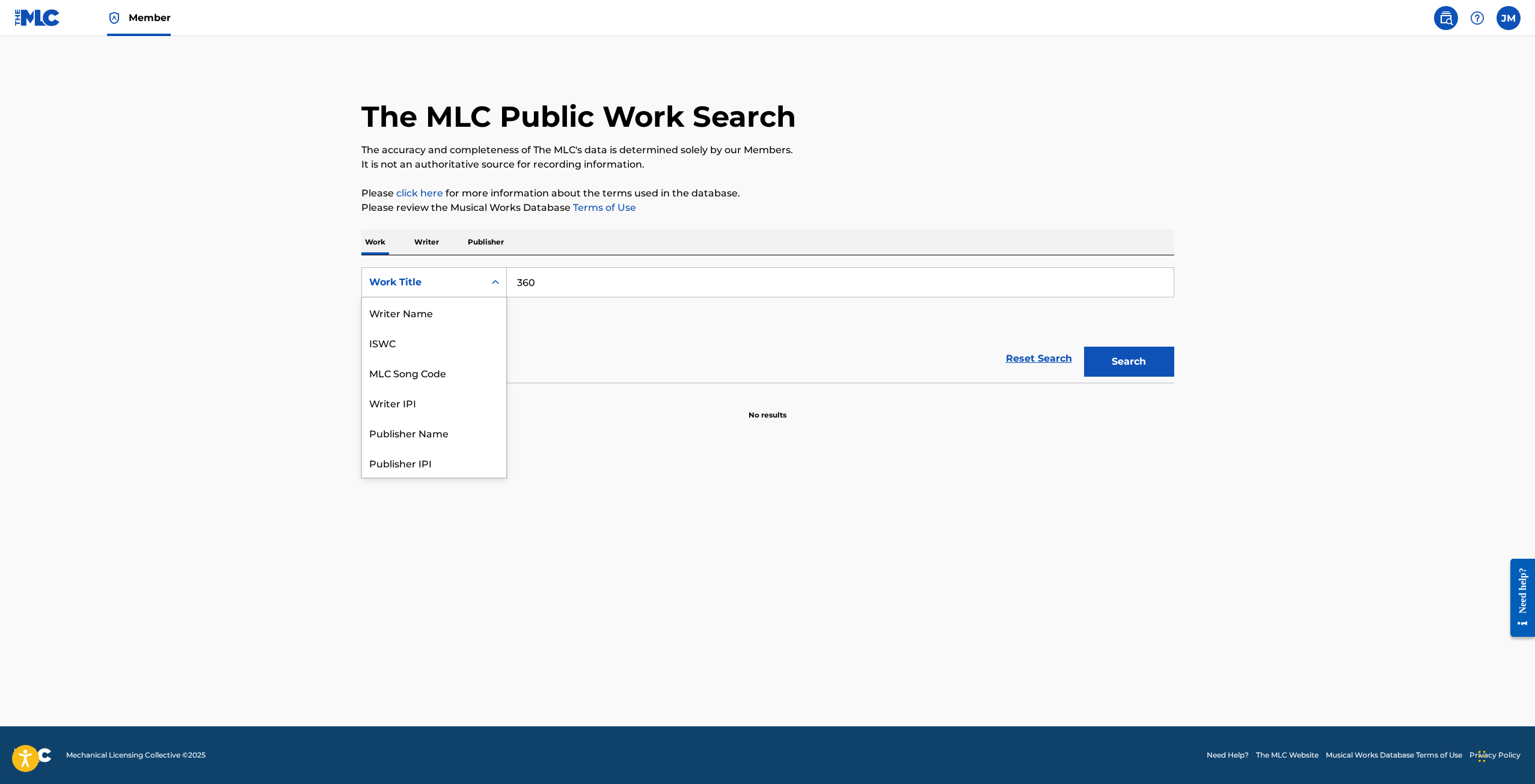
drag, startPoint x: 403, startPoint y: 295, endPoint x: 473, endPoint y: 307, distance: 71.0
click at [403, 295] on div "Work Title" at bounding box center [434, 282] width 146 height 30
click at [549, 322] on div "SearchWithCriteria484e7bce-e5af-4c64-b5c3-c3b5cad327c4 8 results available. Use…" at bounding box center [768, 301] width 813 height 67
click at [479, 313] on button "Add Criteria" at bounding box center [434, 319] width 146 height 30
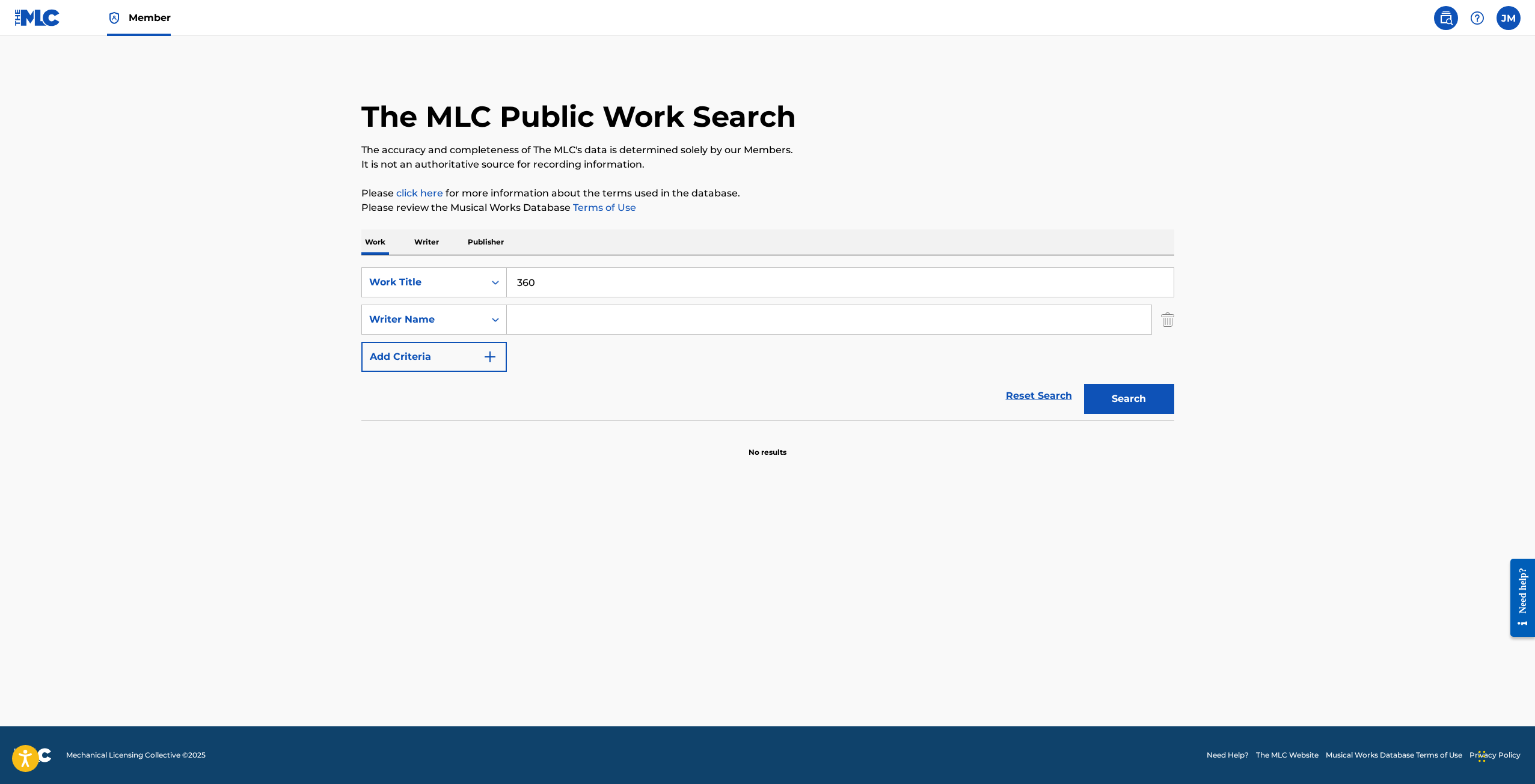
click at [524, 316] on input "Search Form" at bounding box center [829, 319] width 645 height 29
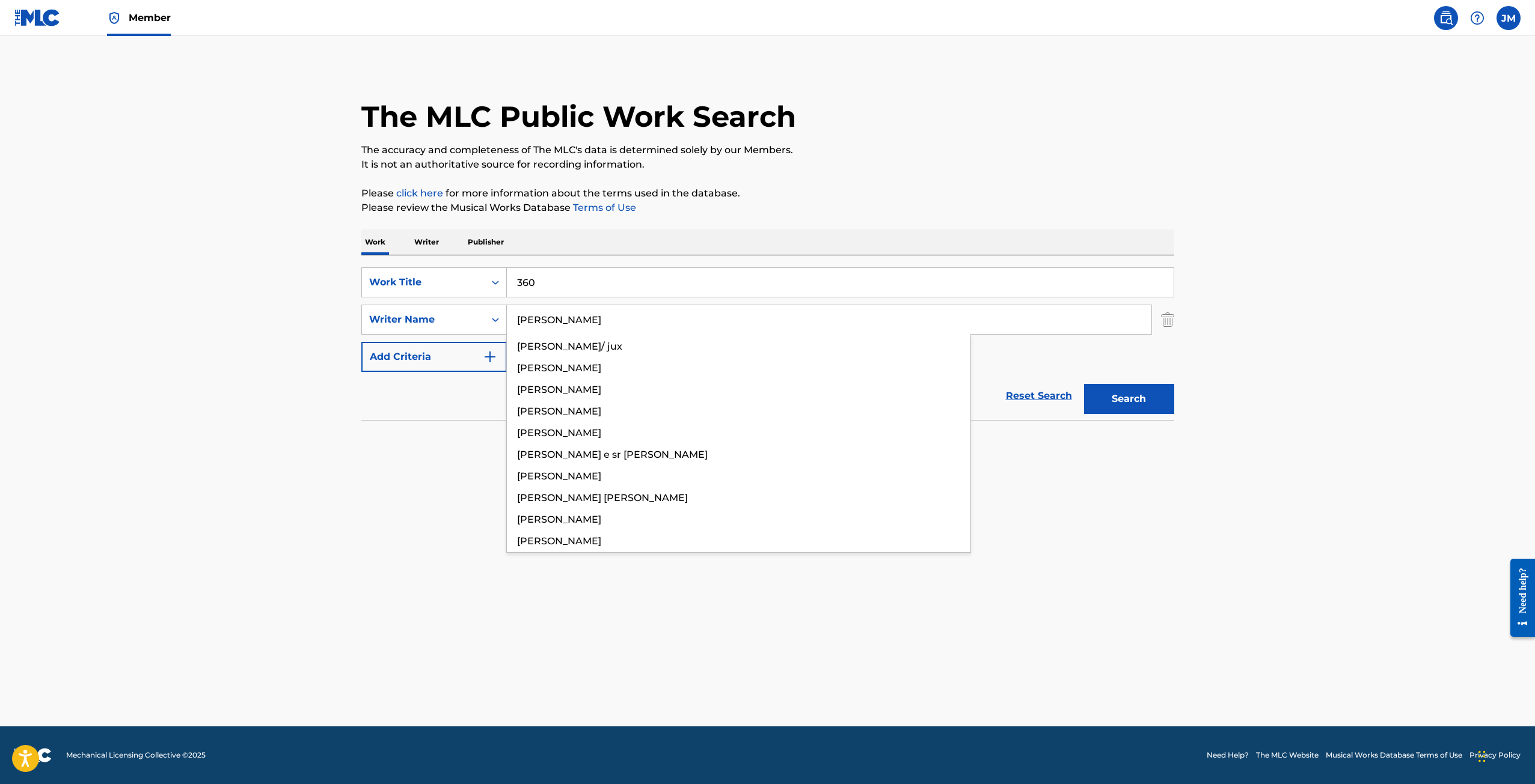
type input "[PERSON_NAME]"
click at [1084, 384] on button "Search" at bounding box center [1129, 399] width 90 height 30
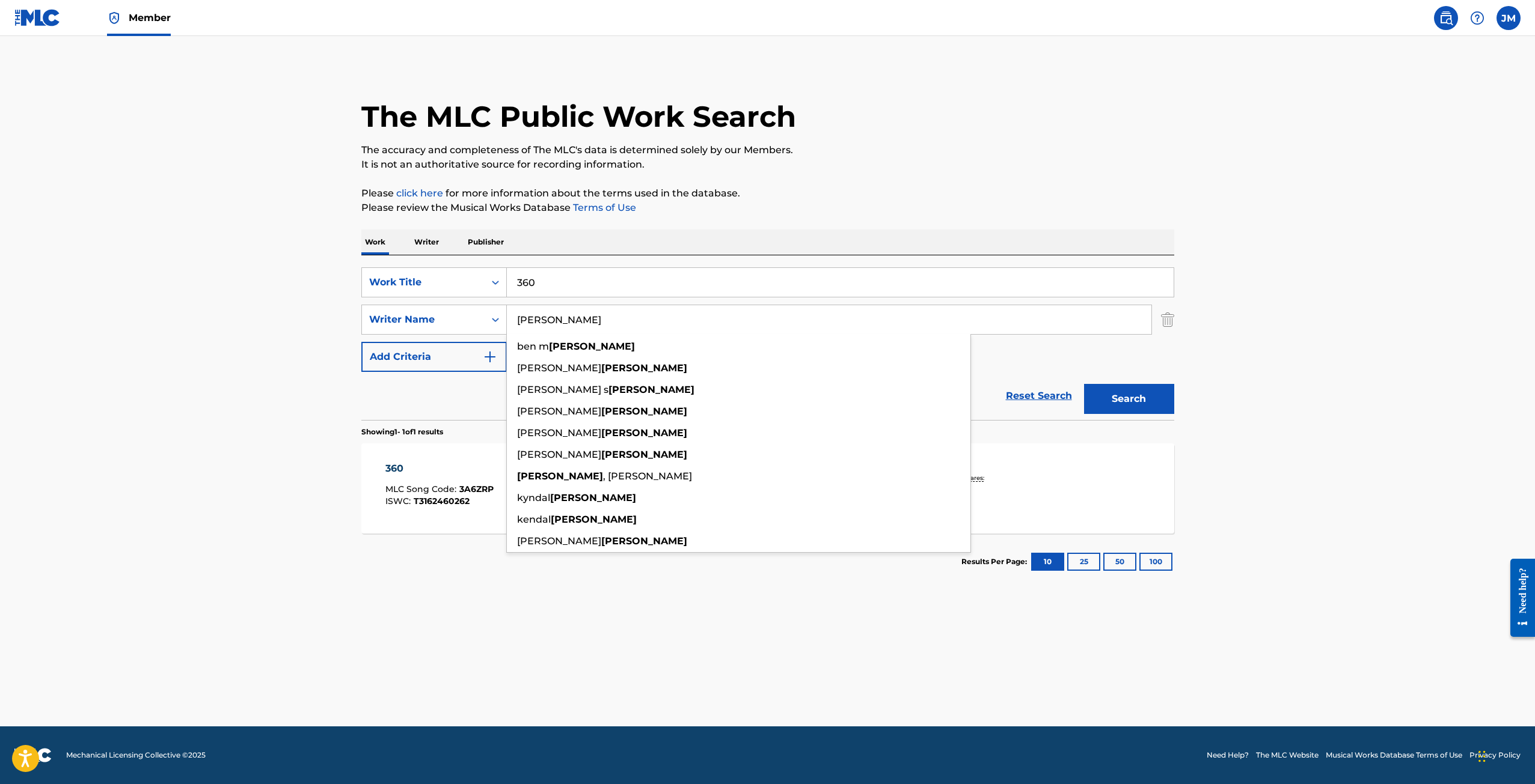
click at [330, 539] on main "The MLC Public Work Search The accuracy and completeness of The MLC's data is d…" at bounding box center [768, 381] width 1535 height 691
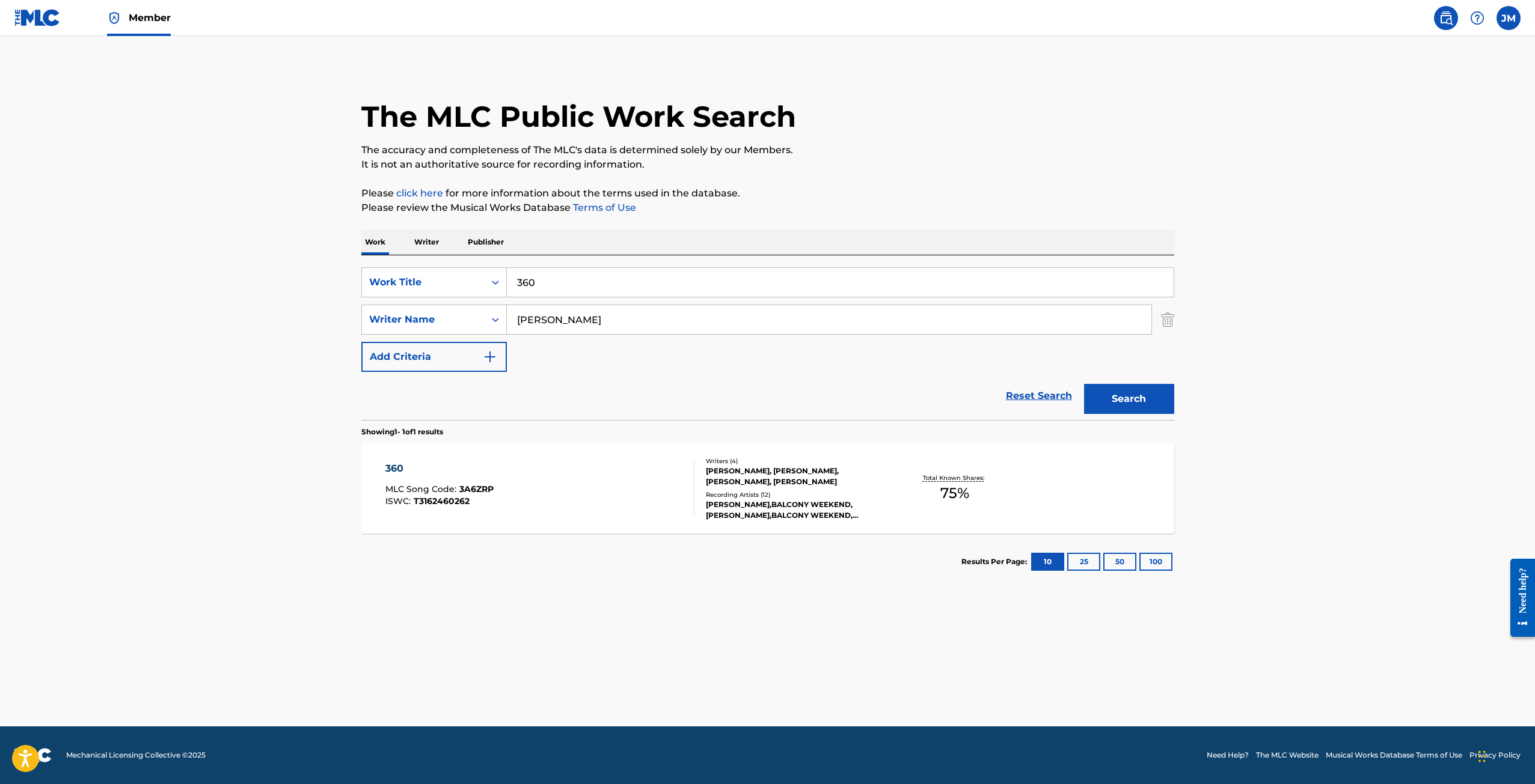
click at [453, 493] on span "MLC Song Code :" at bounding box center [422, 489] width 74 height 11
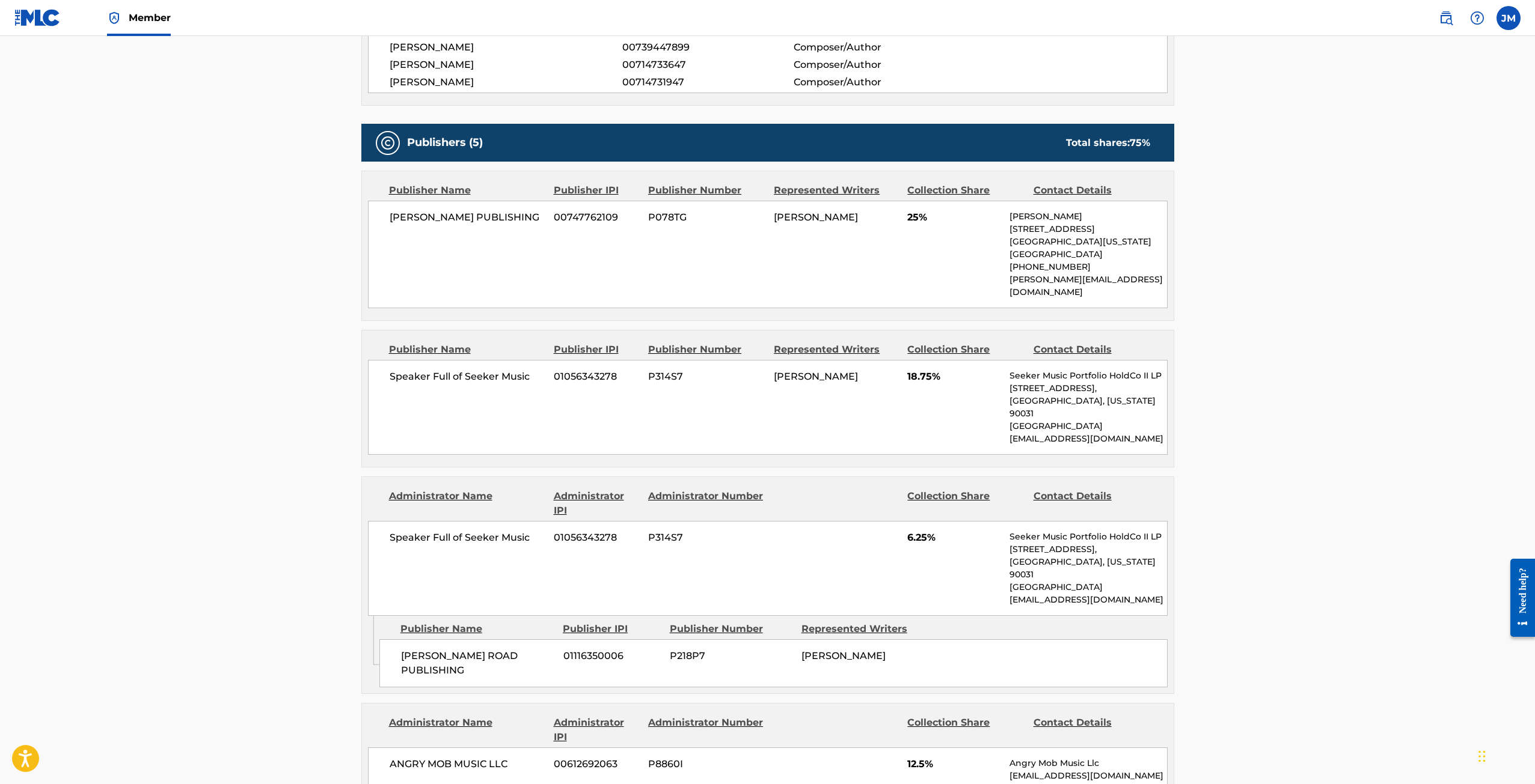
scroll to position [641, 0]
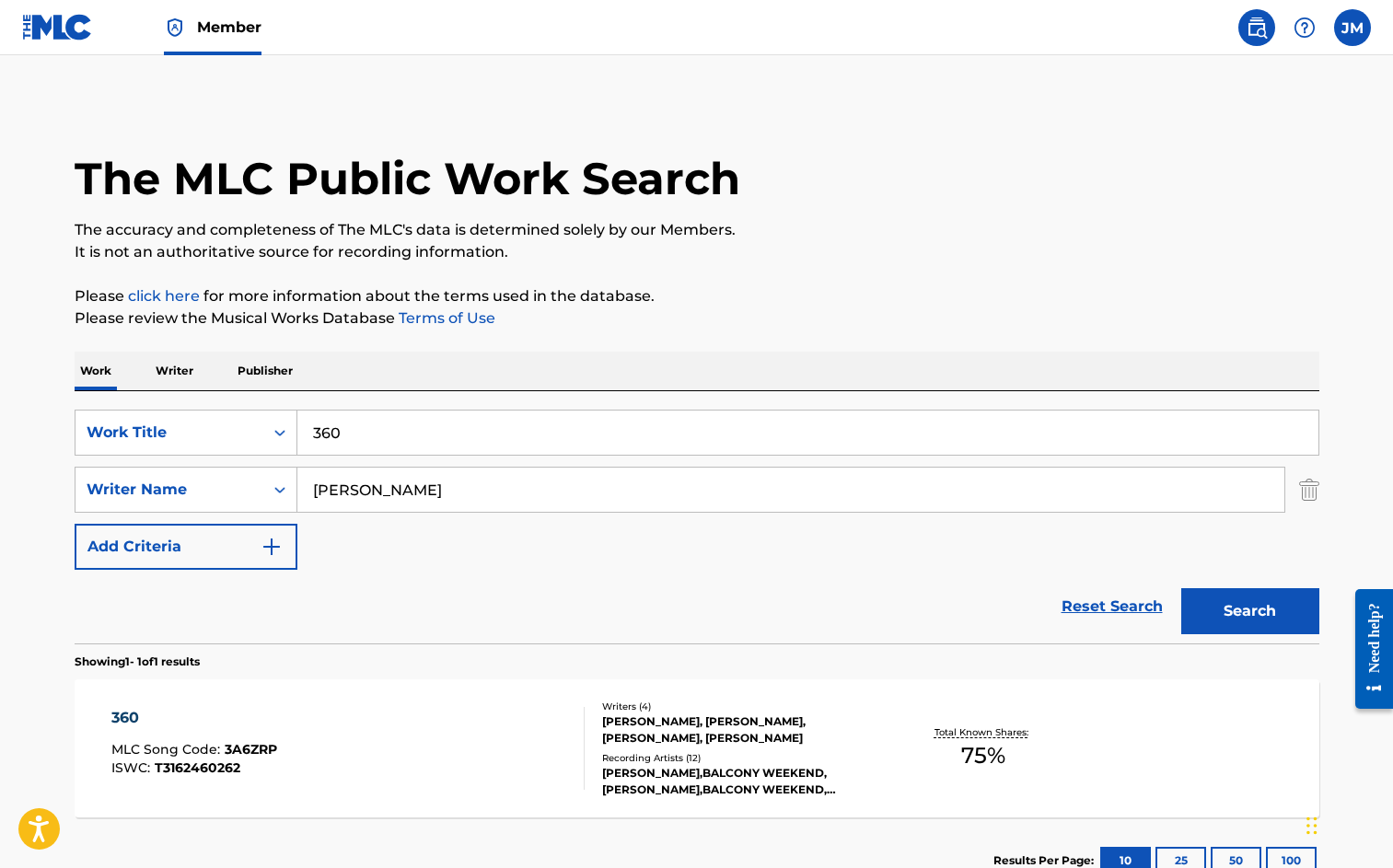
click at [361, 721] on div "360 MLC Song Code : 3A6ZRP ISWC : T3162460262" at bounding box center [348, 748] width 473 height 83
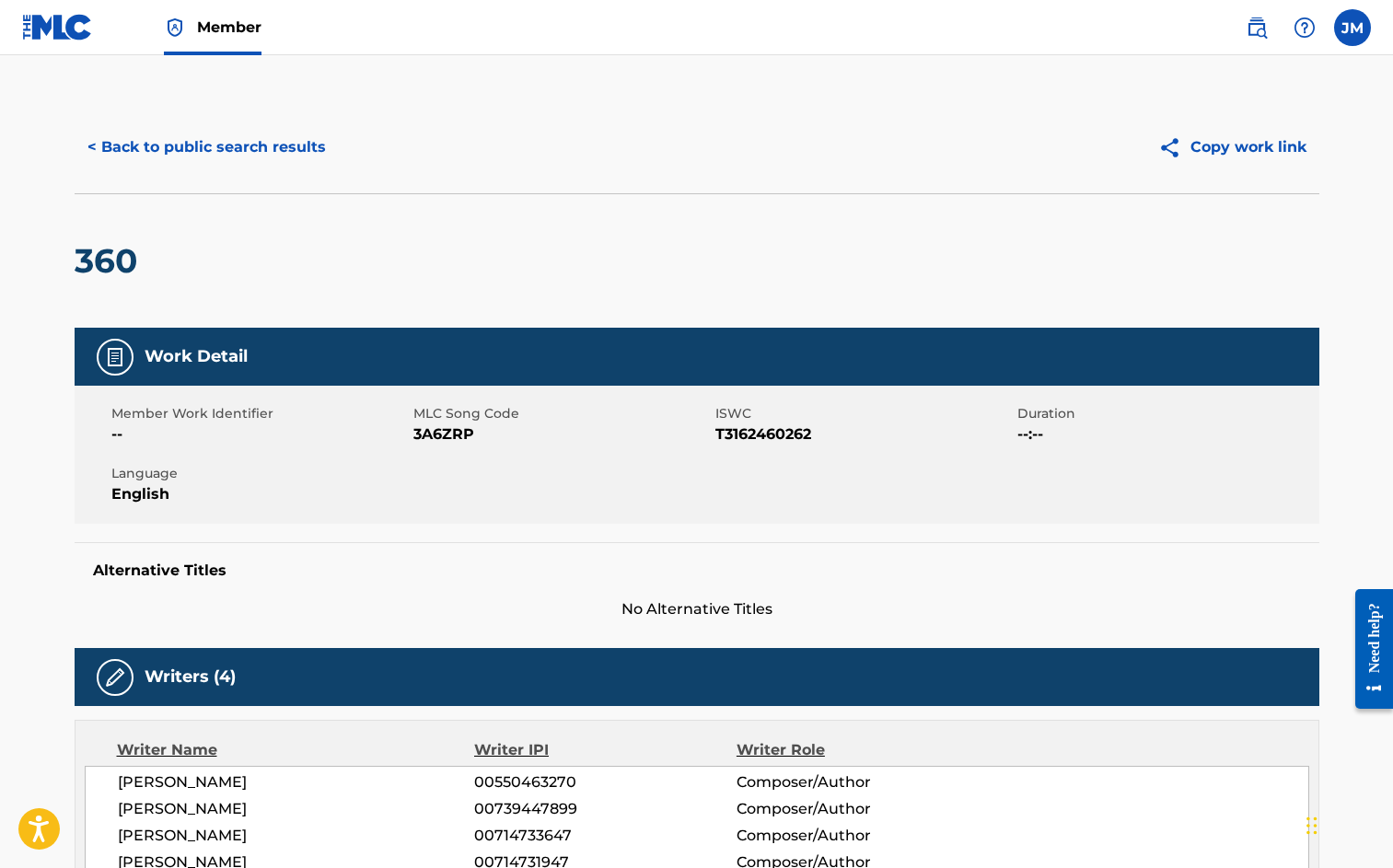
scroll to position [490, 0]
